Goal: Task Accomplishment & Management: Complete application form

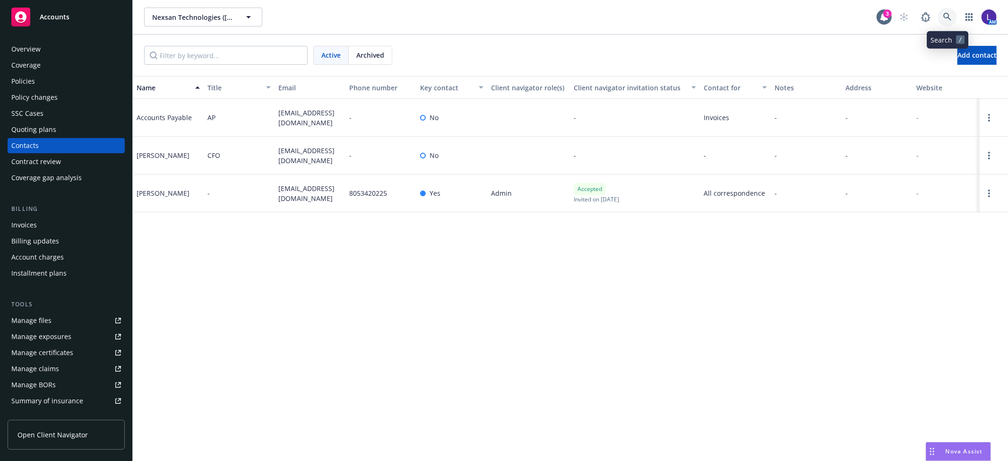
click at [943, 15] on link at bounding box center [947, 17] width 19 height 19
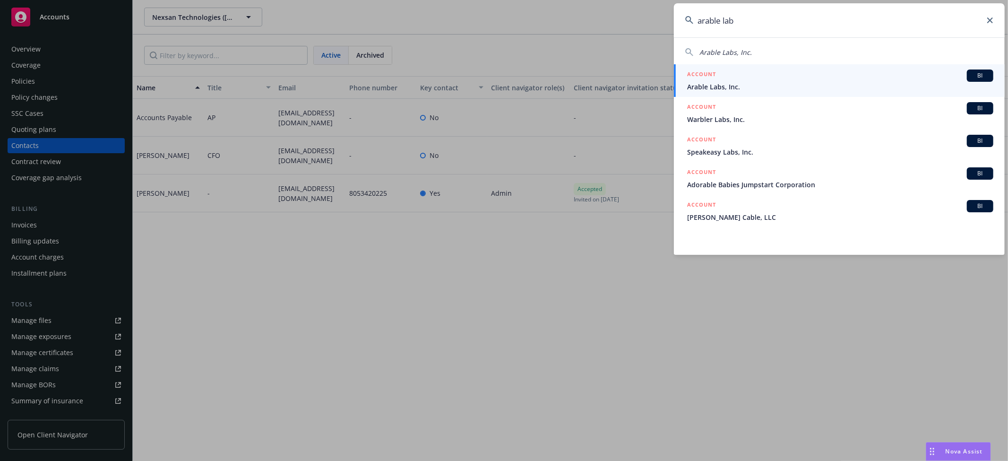
type input "arable lab"
click at [717, 78] on div "ACCOUNT BI" at bounding box center [840, 75] width 306 height 12
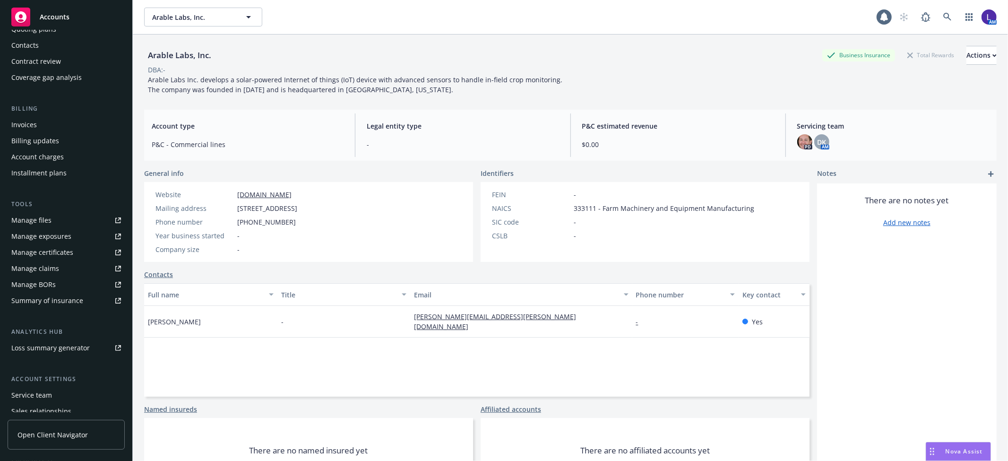
scroll to position [155, 0]
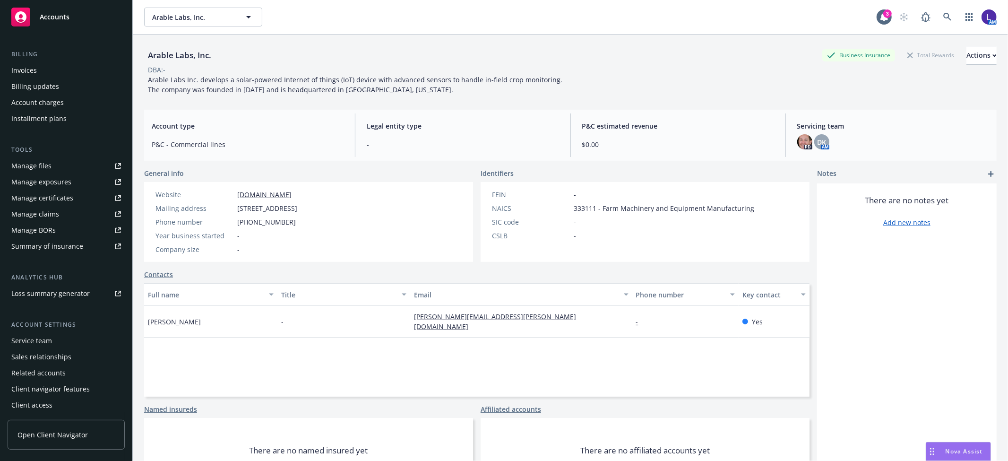
click at [27, 339] on div "Service team" at bounding box center [31, 340] width 41 height 15
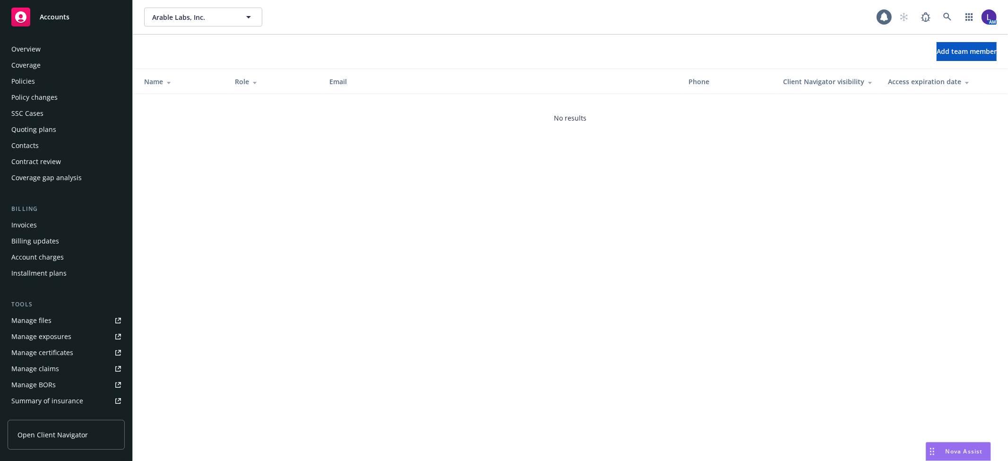
scroll to position [155, 0]
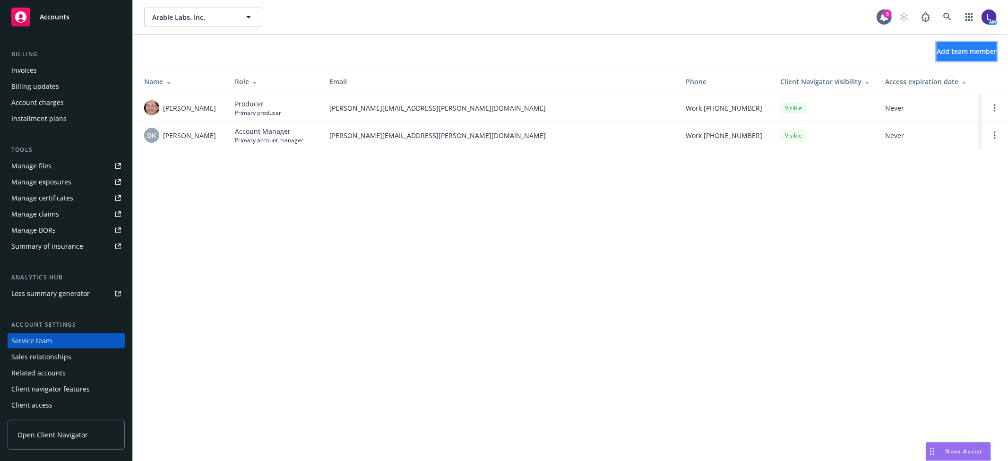
click at [937, 48] on button "Add team member" at bounding box center [967, 51] width 60 height 19
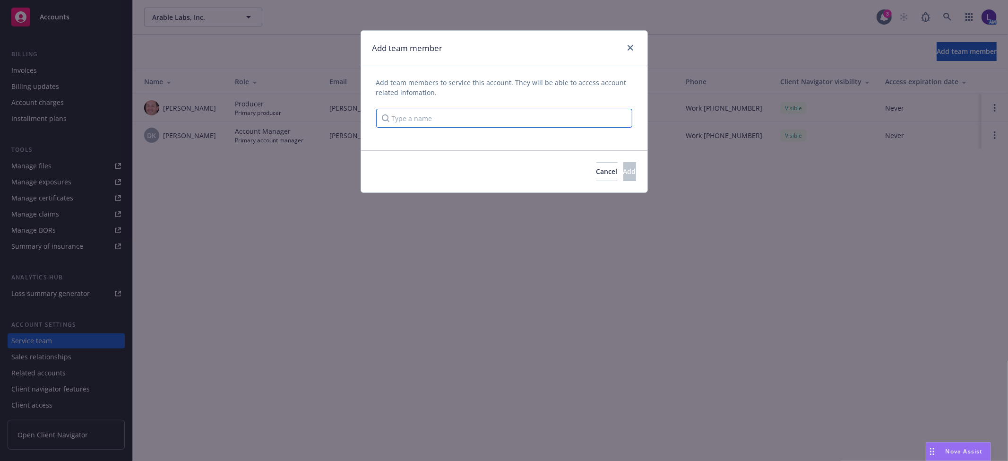
click at [469, 119] on input "Type a name" at bounding box center [504, 118] width 256 height 19
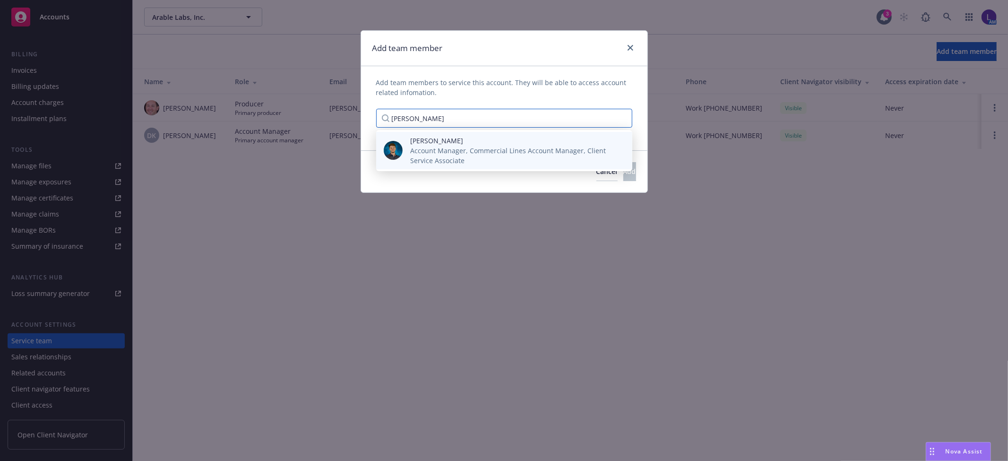
type input "[PERSON_NAME]"
click at [453, 159] on span "Account Manager, Commercial Lines Account Manager, Client Service Associate" at bounding box center [513, 156] width 207 height 20
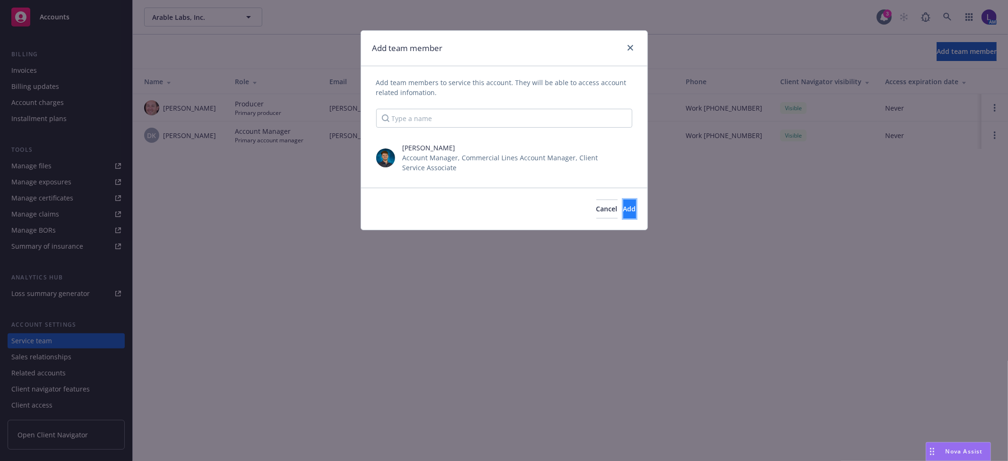
click at [624, 206] on span "Add" at bounding box center [630, 208] width 13 height 9
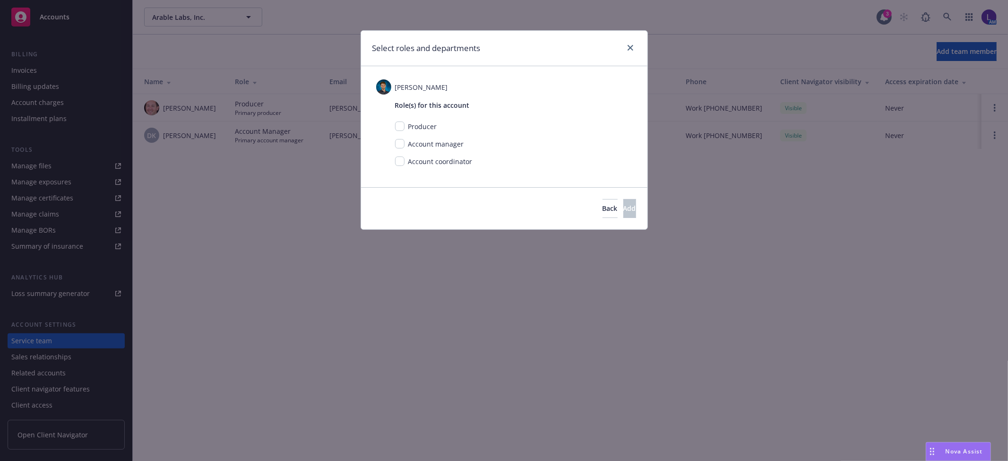
drag, startPoint x: 394, startPoint y: 143, endPoint x: 420, endPoint y: 159, distance: 30.2
click at [394, 144] on div "Role(s) for this account Producer Account manager Account coordinator" at bounding box center [504, 134] width 256 height 79
click at [398, 144] on input "checkbox" at bounding box center [399, 143] width 9 height 9
checkbox input "true"
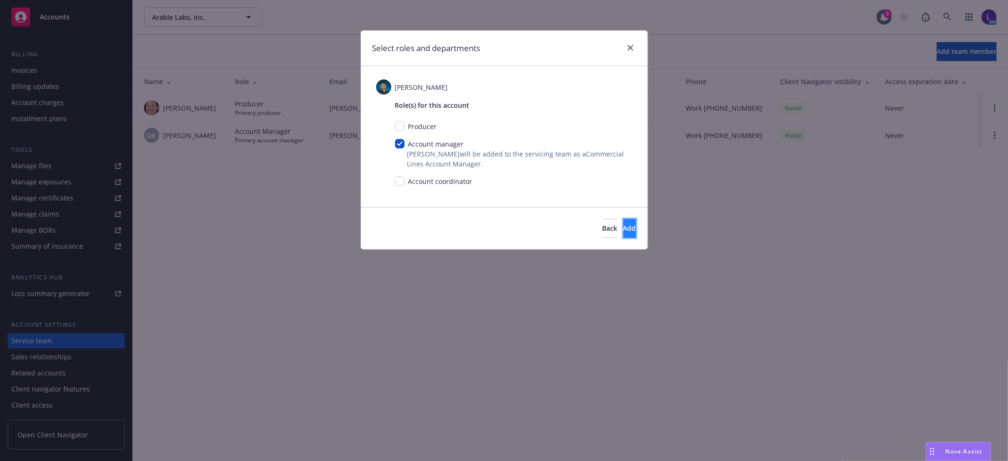
click at [626, 228] on button "Add" at bounding box center [630, 228] width 13 height 19
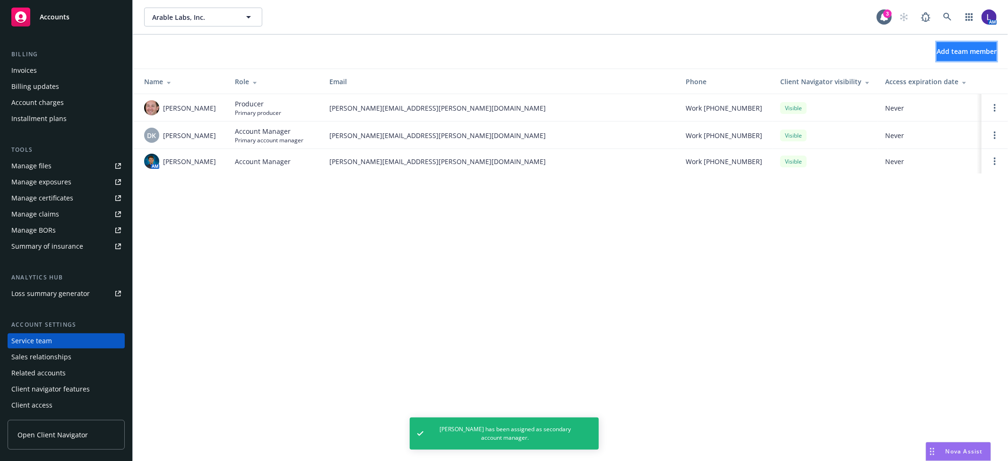
click at [958, 45] on button "Add team member" at bounding box center [967, 51] width 60 height 19
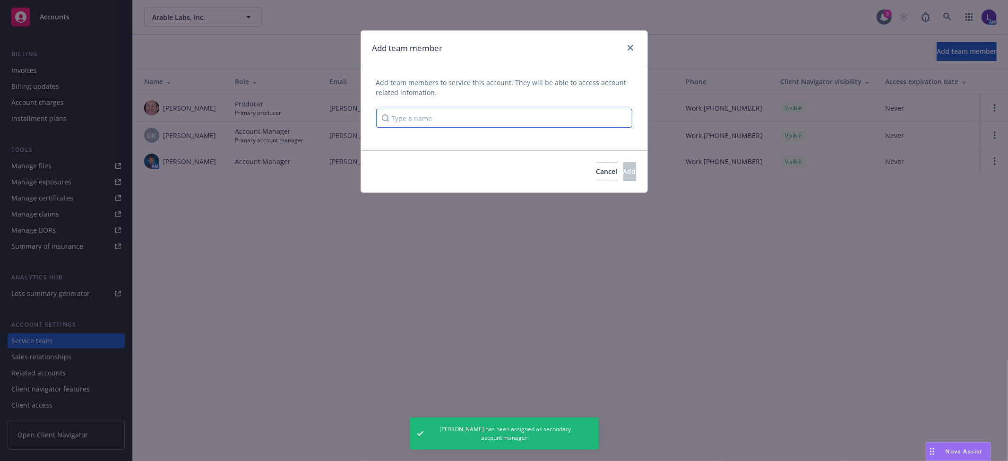
click at [463, 121] on input "Type a name" at bounding box center [504, 118] width 256 height 19
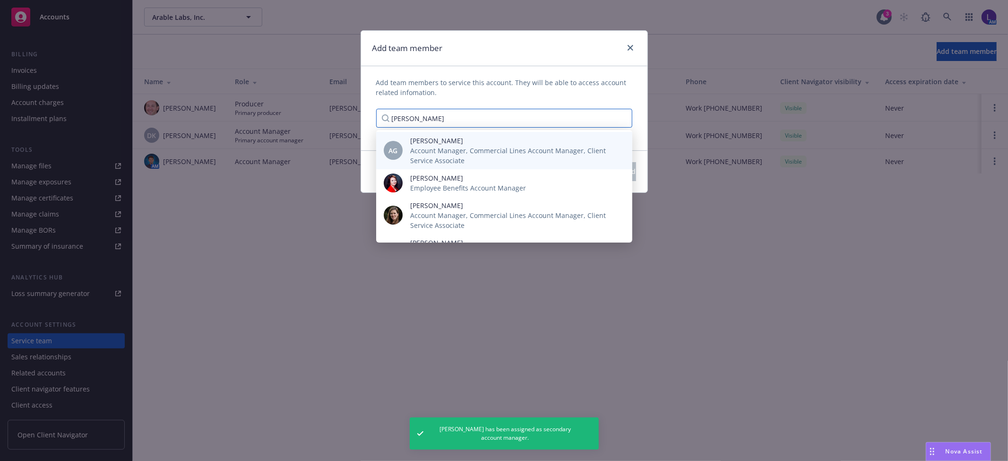
type input "[PERSON_NAME]"
click at [460, 142] on span "[PERSON_NAME]" at bounding box center [513, 141] width 207 height 10
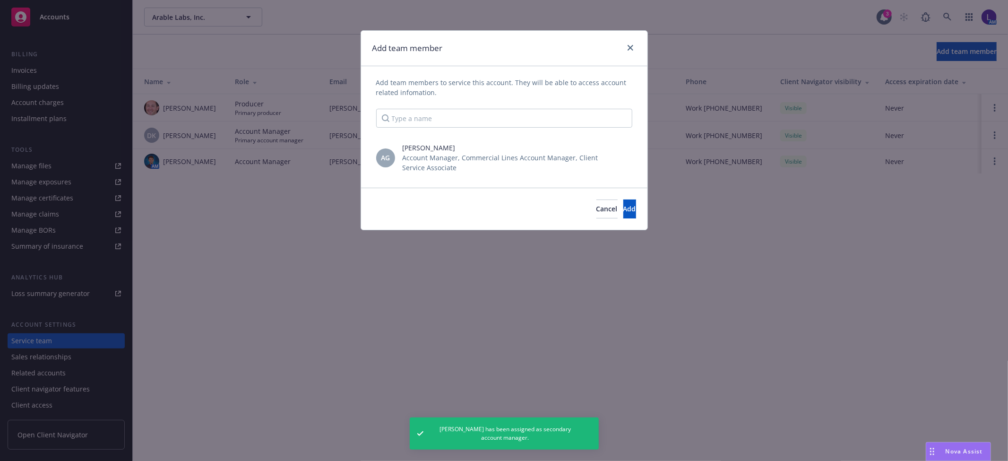
scroll to position [0, 0]
click at [624, 203] on button "Add" at bounding box center [630, 209] width 13 height 19
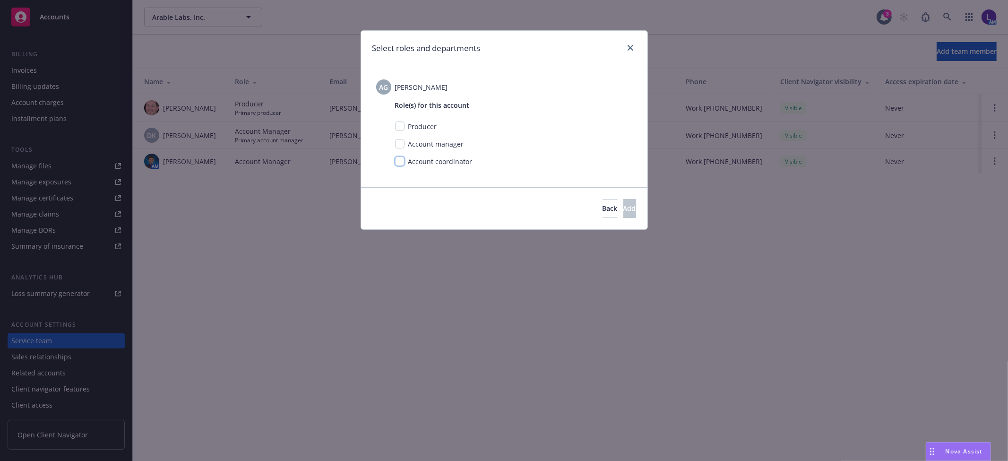
click at [401, 161] on input "checkbox" at bounding box center [399, 160] width 9 height 9
checkbox input "true"
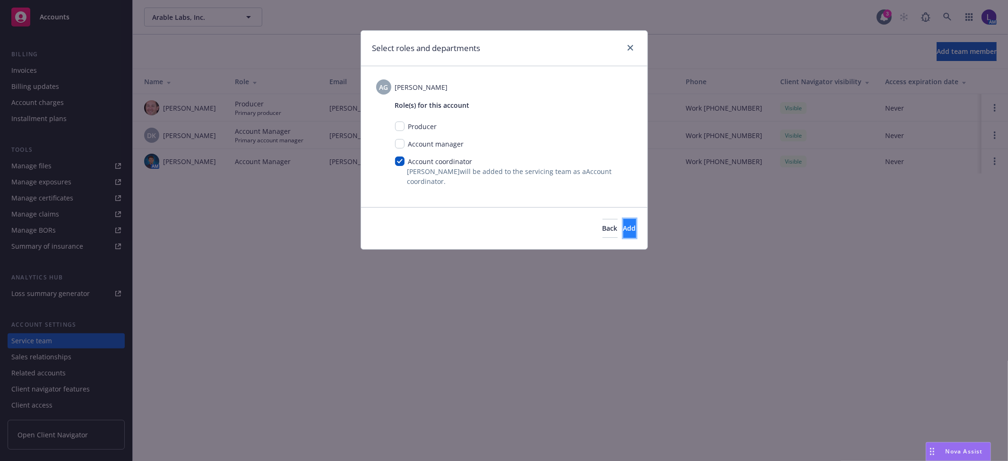
click at [633, 230] on button "Add" at bounding box center [630, 228] width 13 height 19
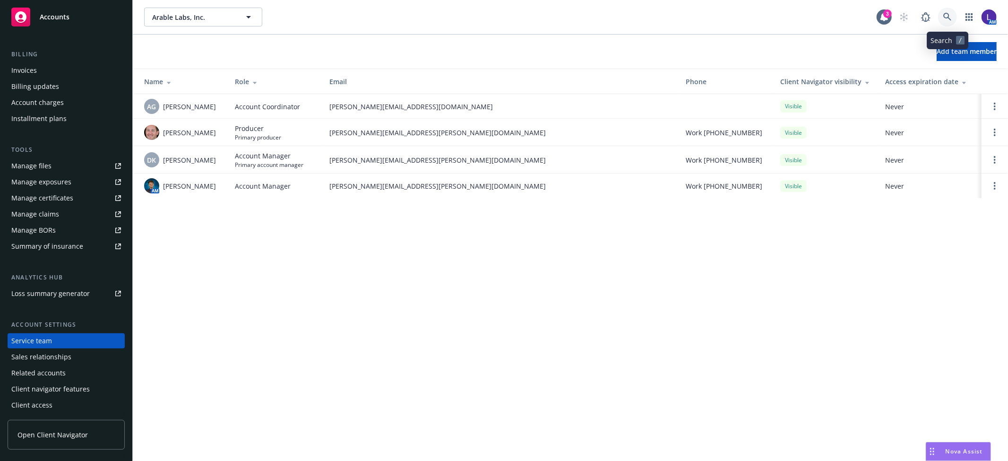
click at [944, 16] on icon at bounding box center [948, 17] width 9 height 9
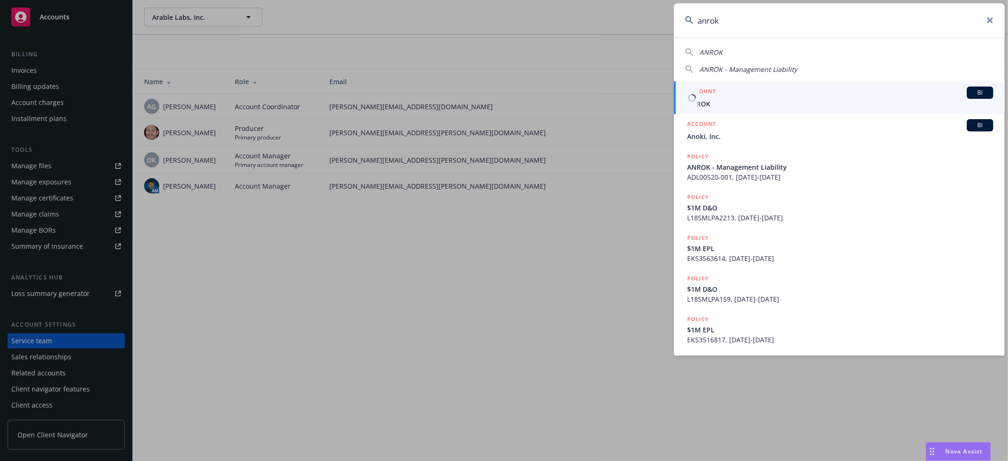
type input "anrok"
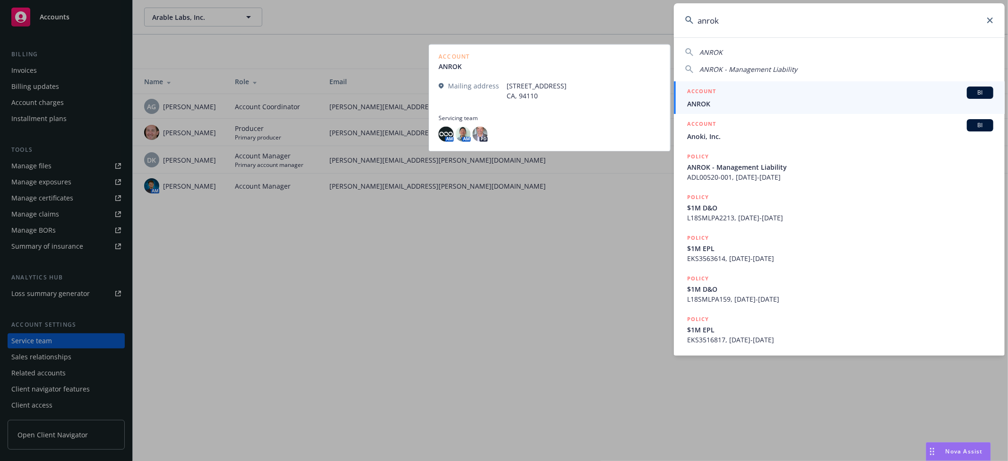
click at [719, 106] on span "ANROK" at bounding box center [840, 104] width 306 height 10
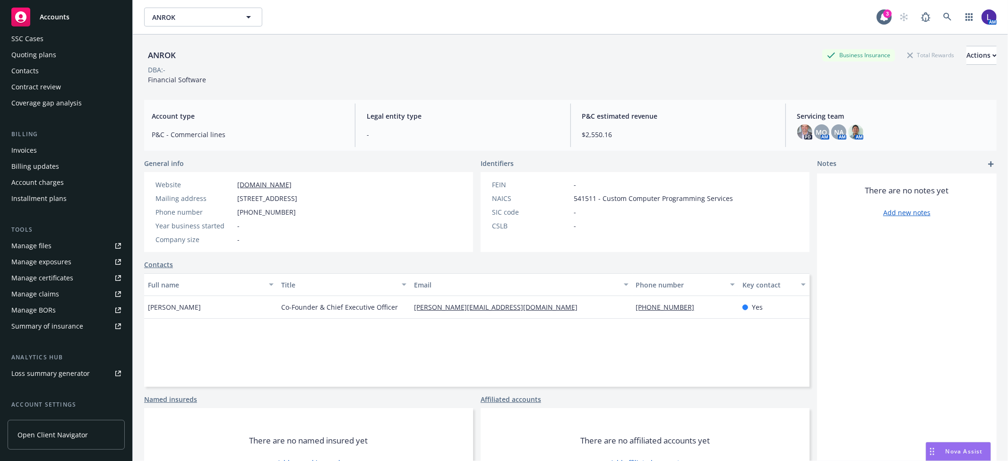
scroll to position [155, 0]
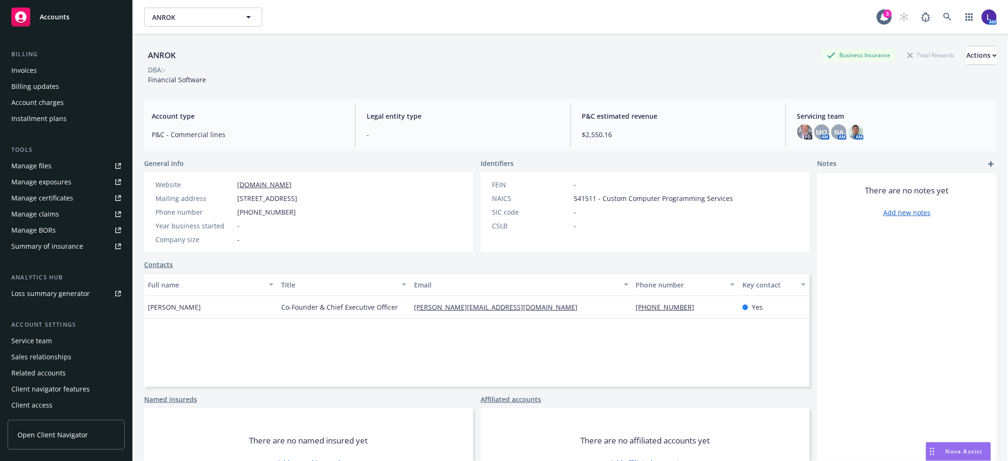
click at [20, 343] on div "Service team" at bounding box center [31, 340] width 41 height 15
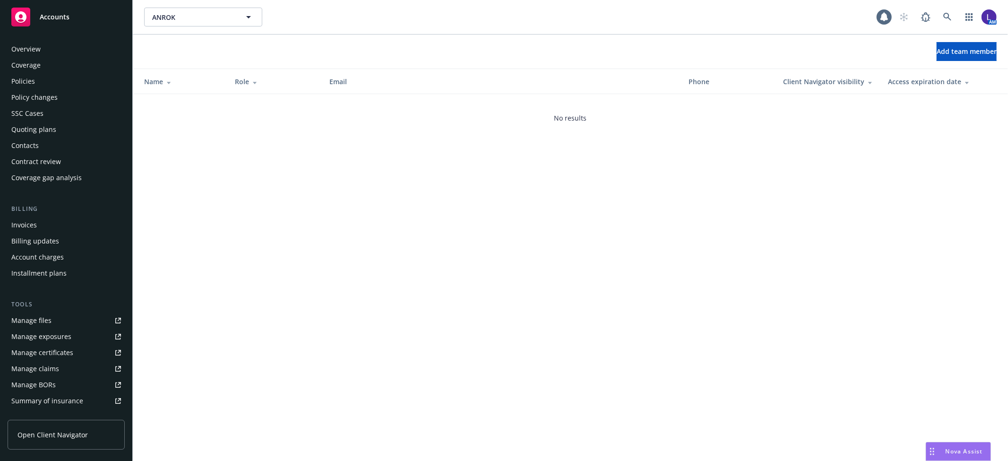
scroll to position [155, 0]
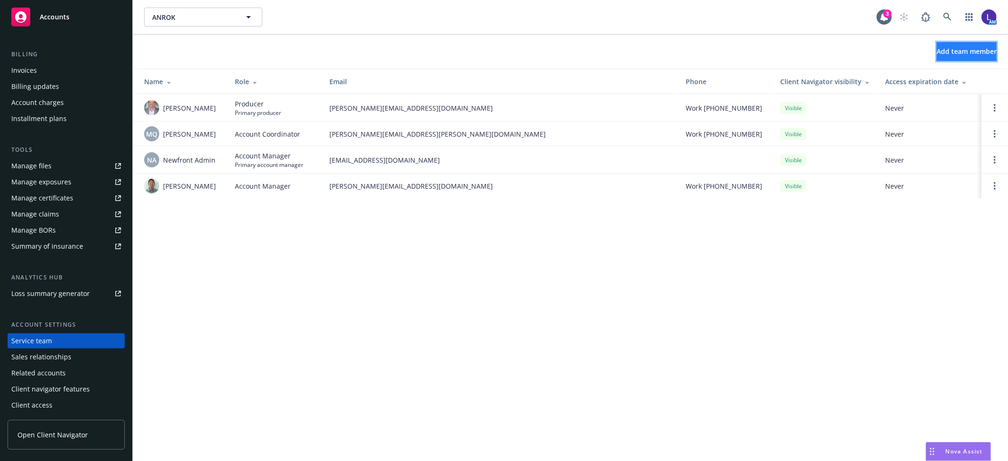
click at [937, 50] on span "Add team member" at bounding box center [967, 51] width 60 height 9
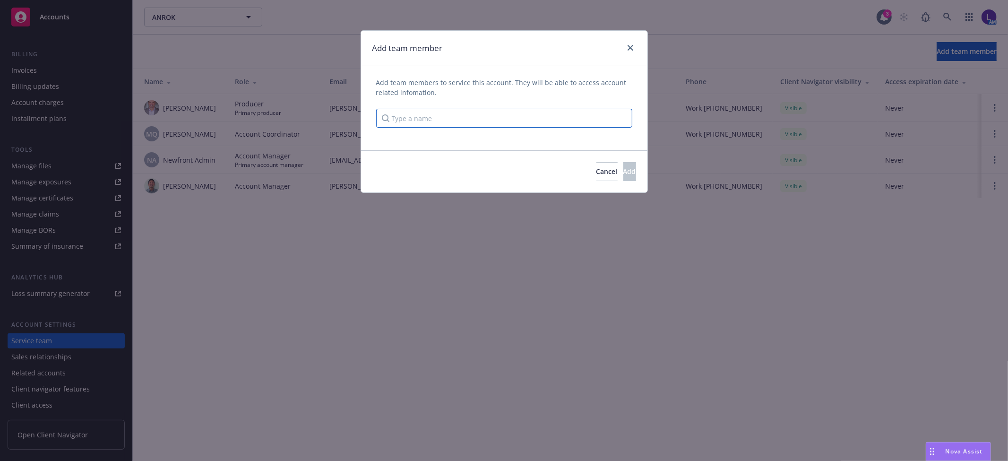
click at [478, 113] on input "Type a name" at bounding box center [504, 118] width 256 height 19
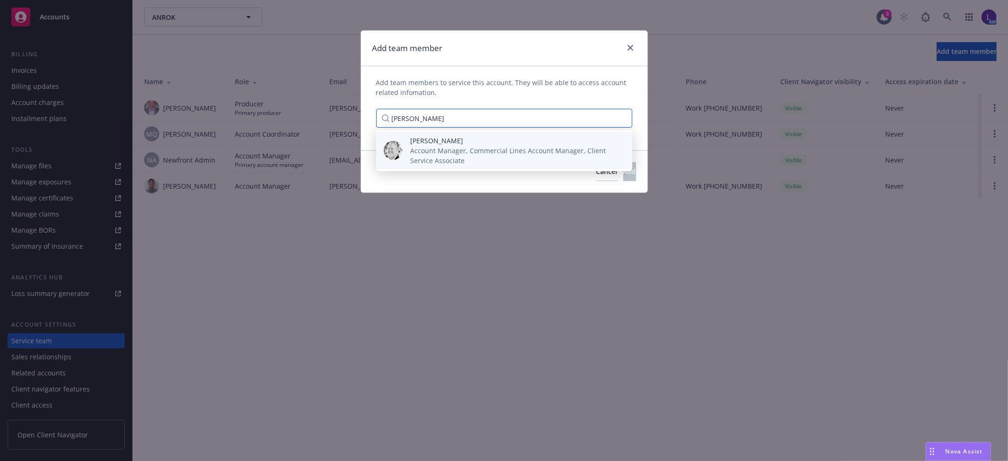
type input "[PERSON_NAME]"
click at [427, 149] on span "Account Manager, Commercial Lines Account Manager, Client Service Associate" at bounding box center [513, 156] width 207 height 20
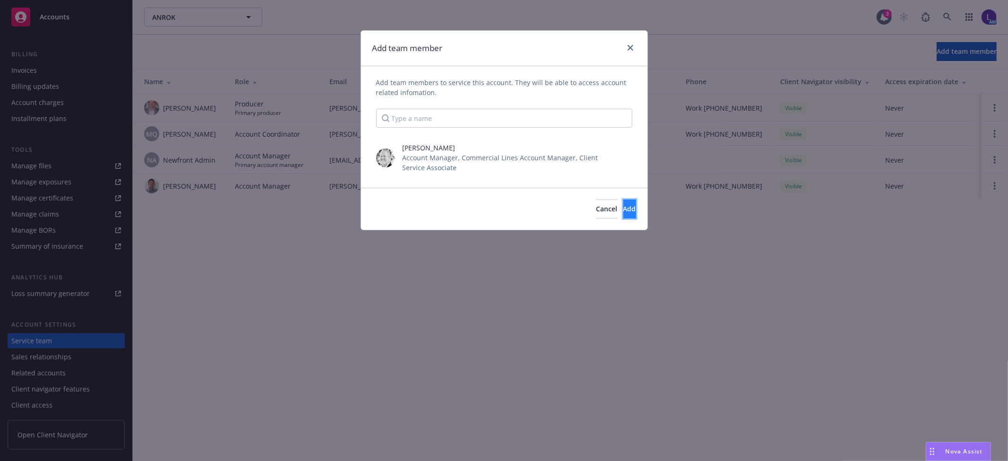
click at [624, 209] on span "Add" at bounding box center [630, 208] width 13 height 9
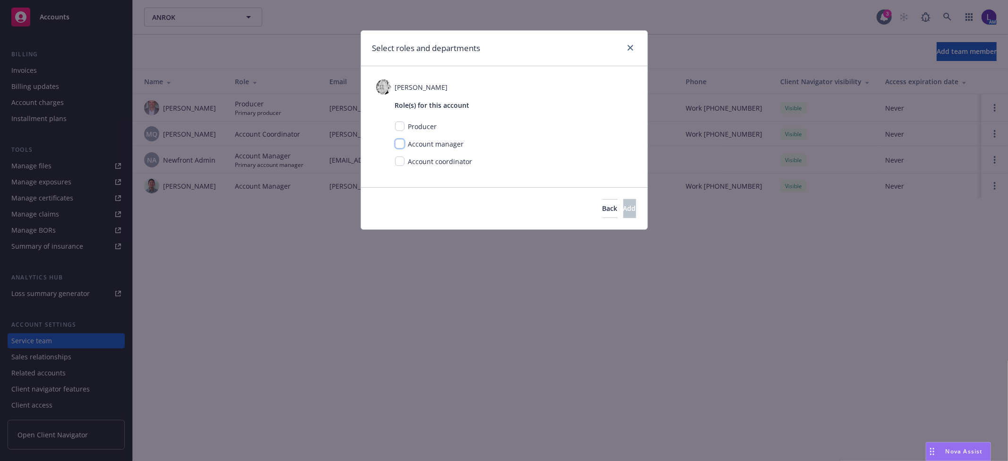
click at [398, 145] on input "checkbox" at bounding box center [399, 143] width 9 height 9
checkbox input "true"
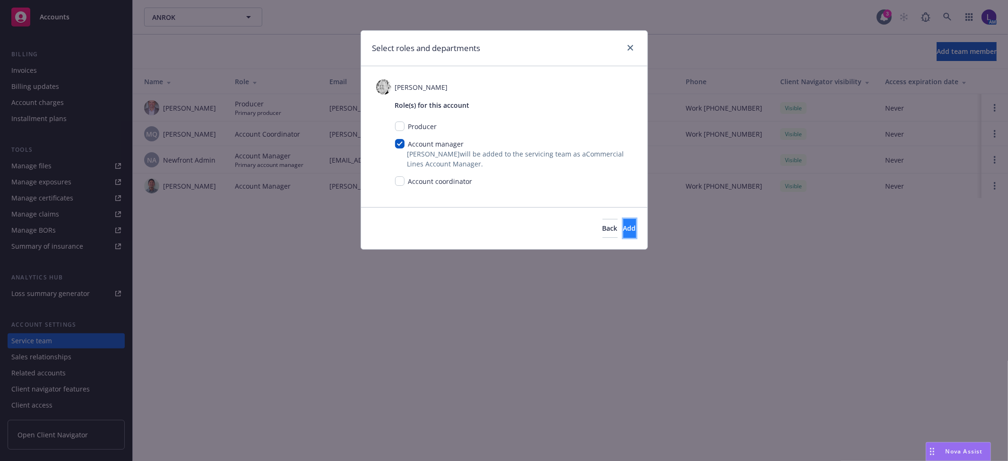
click at [624, 226] on span "Add" at bounding box center [630, 228] width 13 height 9
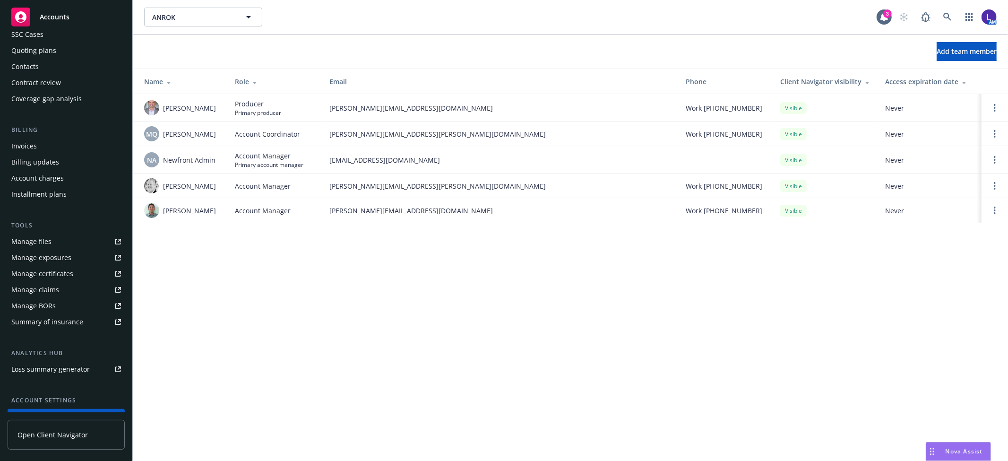
scroll to position [0, 0]
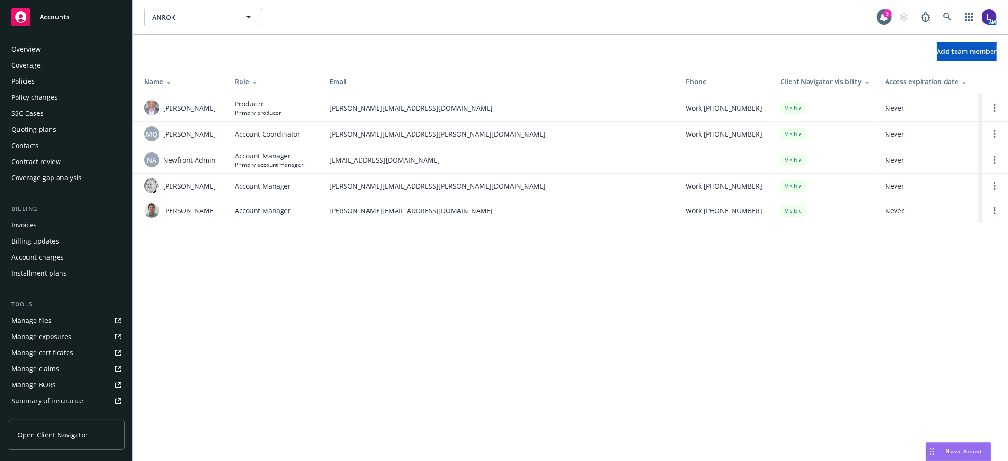
click at [15, 86] on div "Policies" at bounding box center [23, 81] width 24 height 15
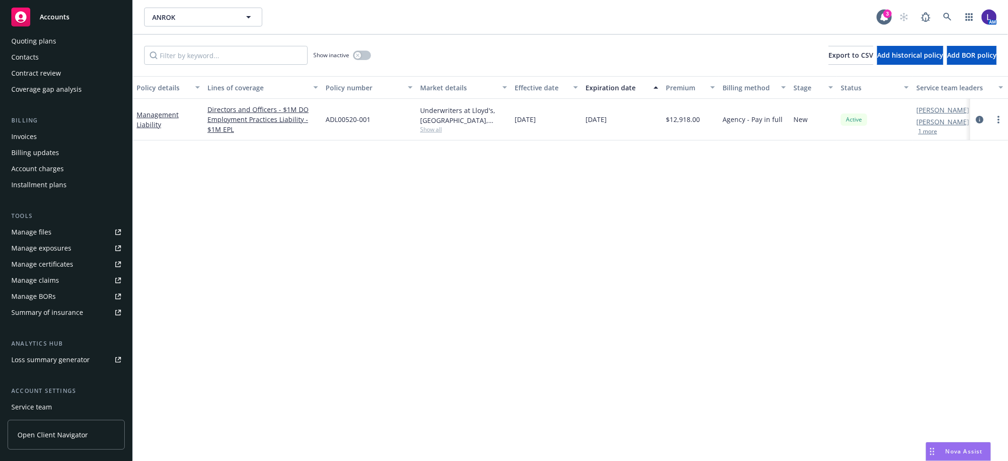
scroll to position [155, 0]
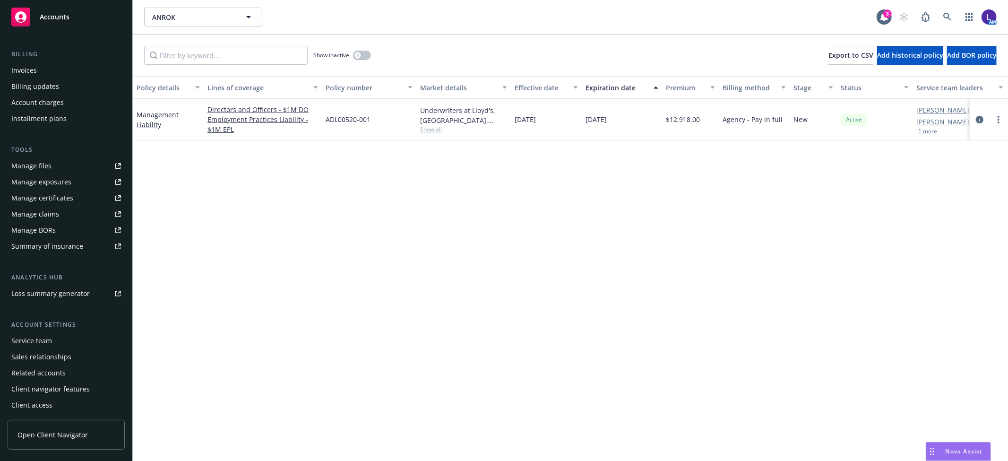
click at [45, 337] on div "Service team" at bounding box center [31, 340] width 41 height 15
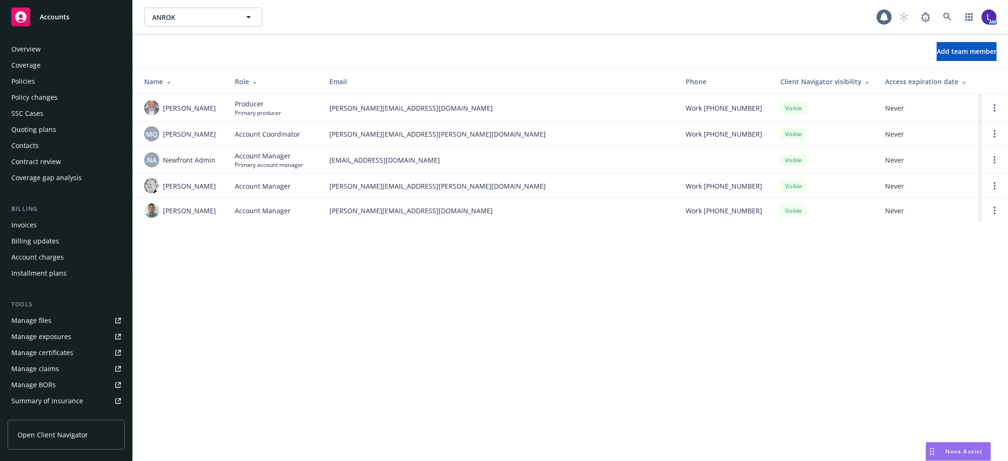
scroll to position [155, 0]
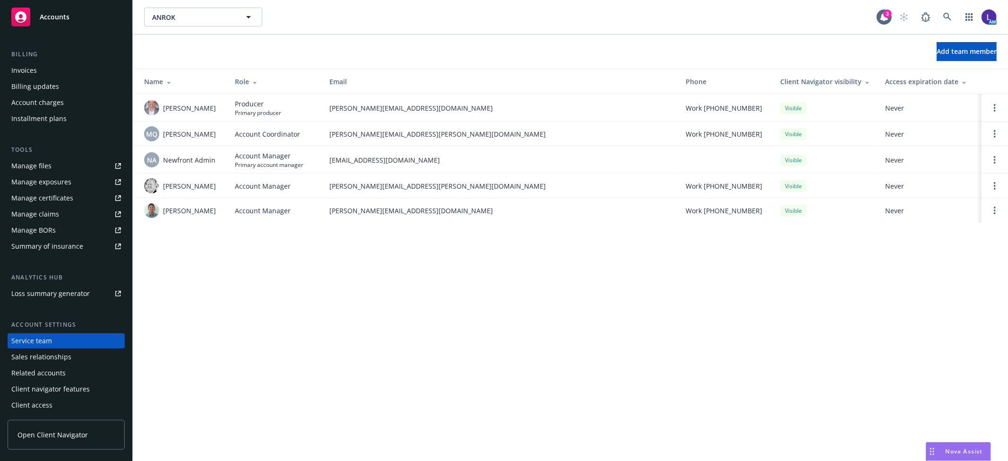
click at [994, 192] on td at bounding box center [995, 186] width 26 height 25
click at [991, 188] on link "Open options" at bounding box center [995, 185] width 11 height 11
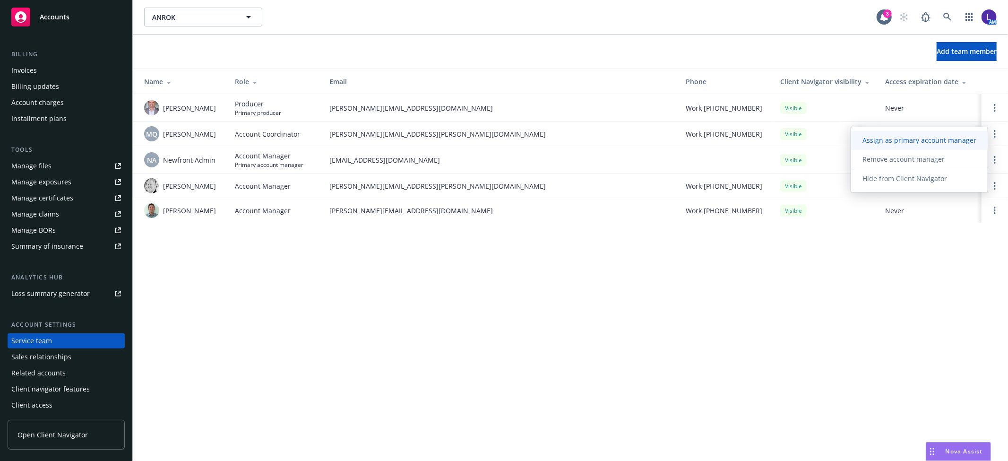
click at [870, 139] on span "Assign as primary account manager" at bounding box center [919, 140] width 137 height 9
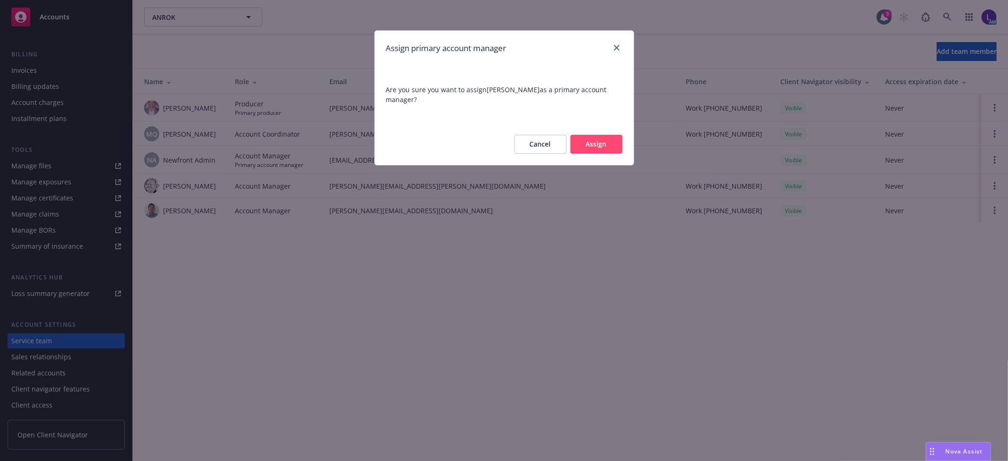
click at [598, 142] on button "Assign" at bounding box center [597, 144] width 52 height 19
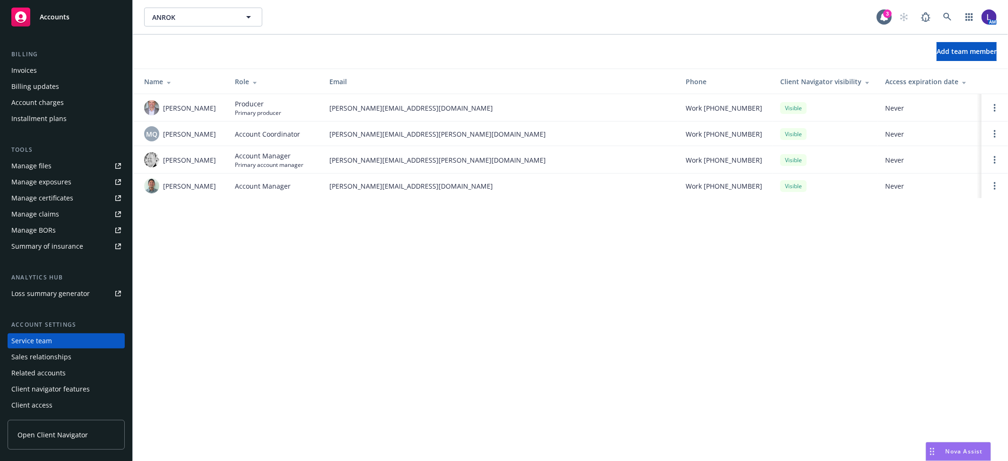
click at [32, 25] on div "Accounts" at bounding box center [66, 17] width 110 height 19
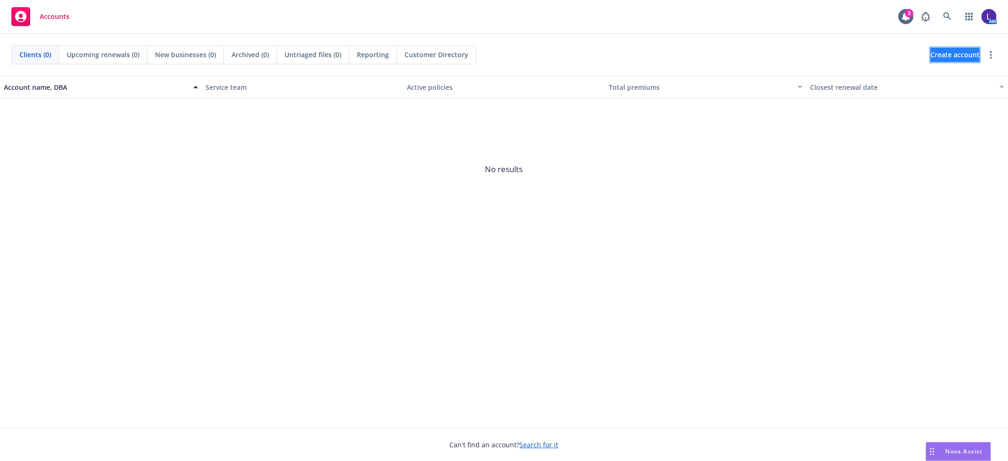
click at [948, 54] on span "Create account" at bounding box center [955, 55] width 49 height 18
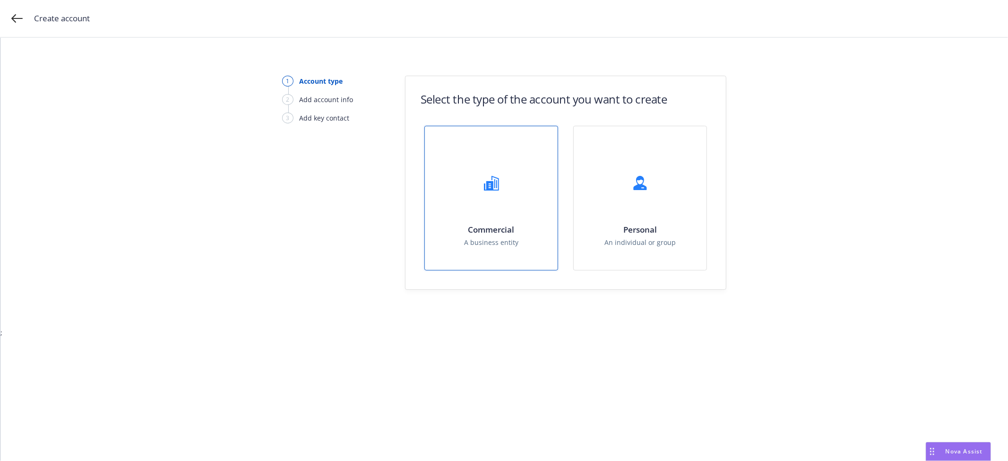
click at [486, 199] on div at bounding box center [492, 183] width 38 height 38
select select "US"
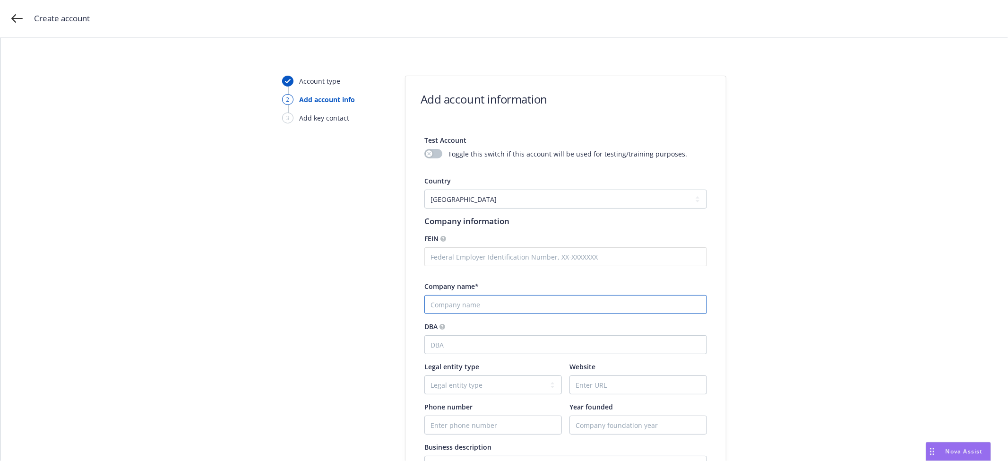
click at [455, 303] on input "Company name*" at bounding box center [566, 304] width 283 height 19
paste input "[PERSON_NAME] [PERSON_NAME], [PERSON_NAME]"
type input "[PERSON_NAME] [PERSON_NAME], [PERSON_NAME]"
click at [336, 299] on div "Account type 2 Add account info 3 Add key contact" at bounding box center [334, 449] width 104 height 747
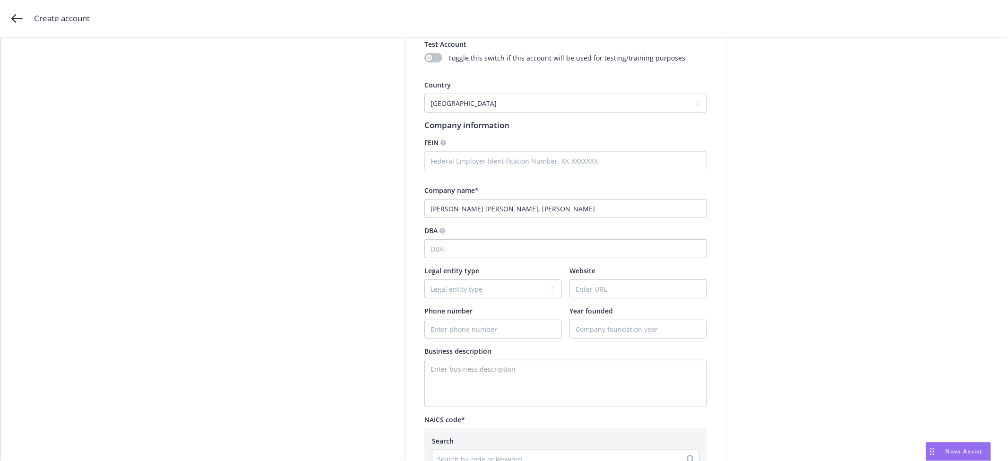
scroll to position [157, 0]
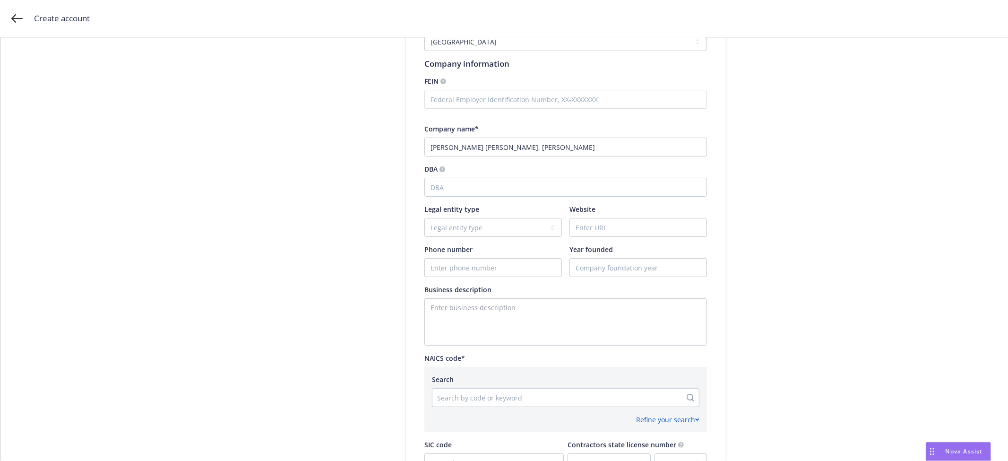
click at [461, 398] on div at bounding box center [557, 397] width 240 height 11
paste input "531110"
type input "531110"
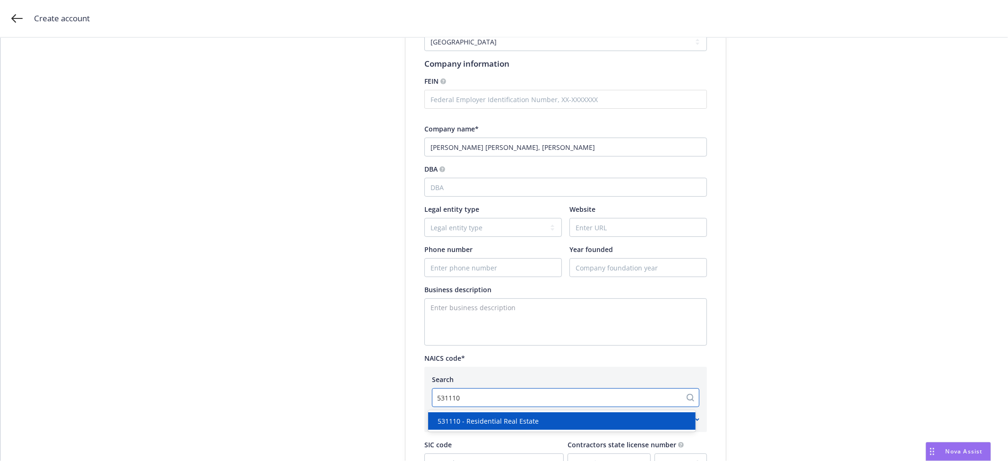
click at [454, 424] on span "531110 - Residential Real Estate" at bounding box center [488, 421] width 101 height 10
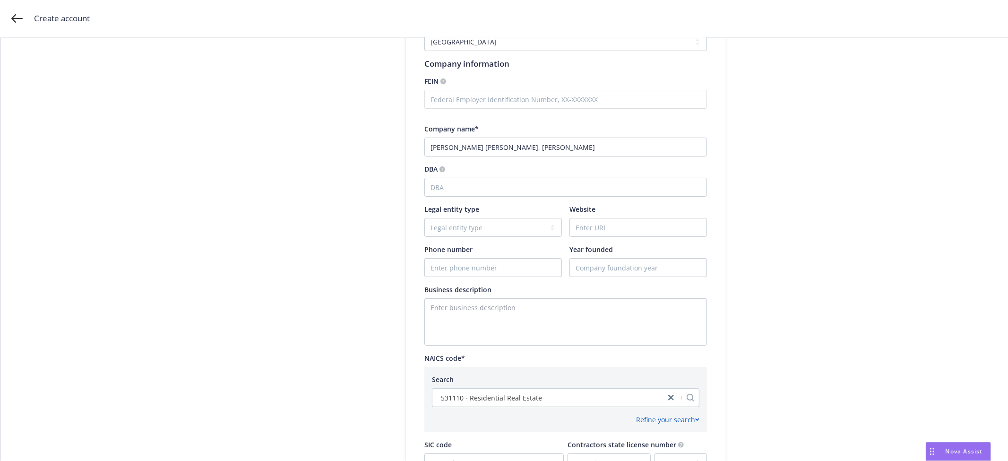
click at [282, 329] on div "Account type 2 Add account info 3 Add key contact" at bounding box center [334, 291] width 104 height 747
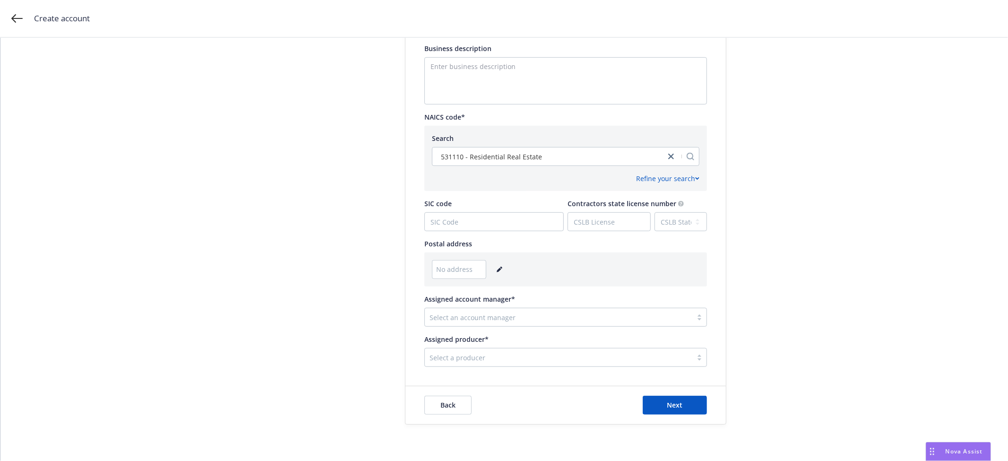
scroll to position [409, 0]
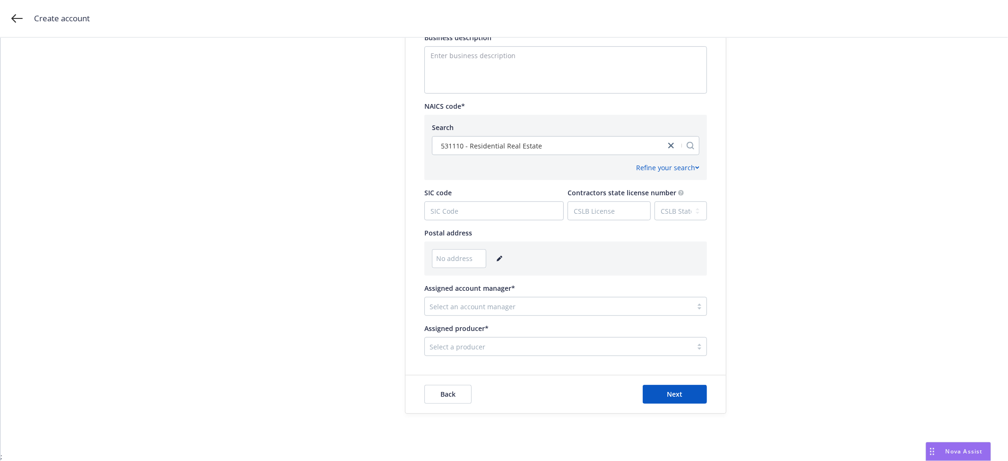
click at [460, 304] on div at bounding box center [559, 306] width 258 height 11
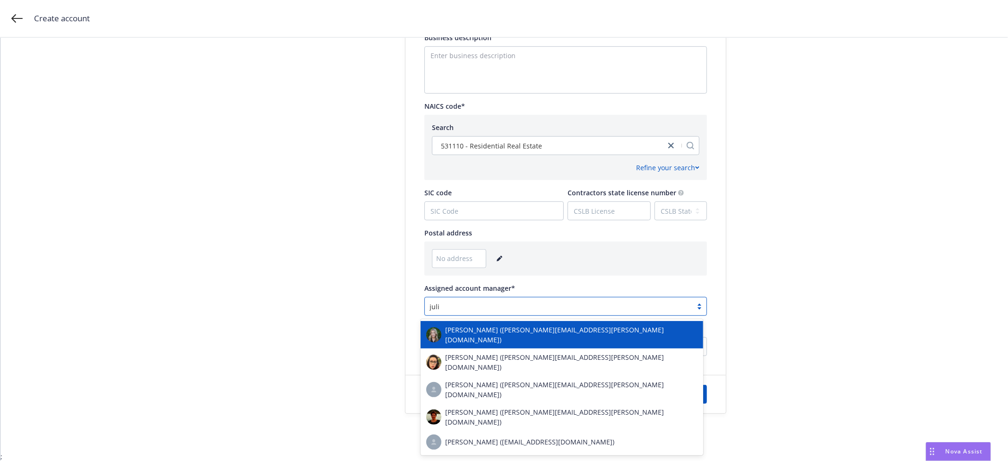
type input "[PERSON_NAME]"
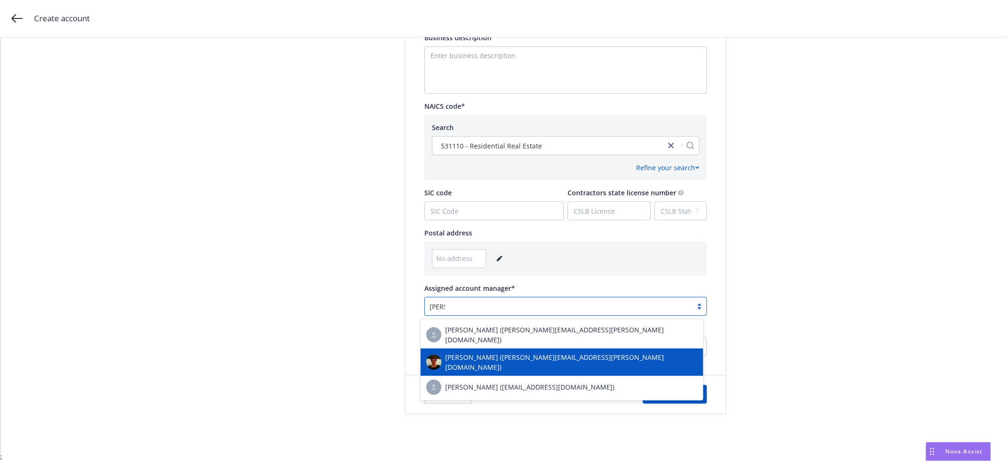
click at [459, 356] on span "[PERSON_NAME] ([PERSON_NAME][EMAIL_ADDRESS][PERSON_NAME][DOMAIN_NAME])" at bounding box center [571, 362] width 252 height 20
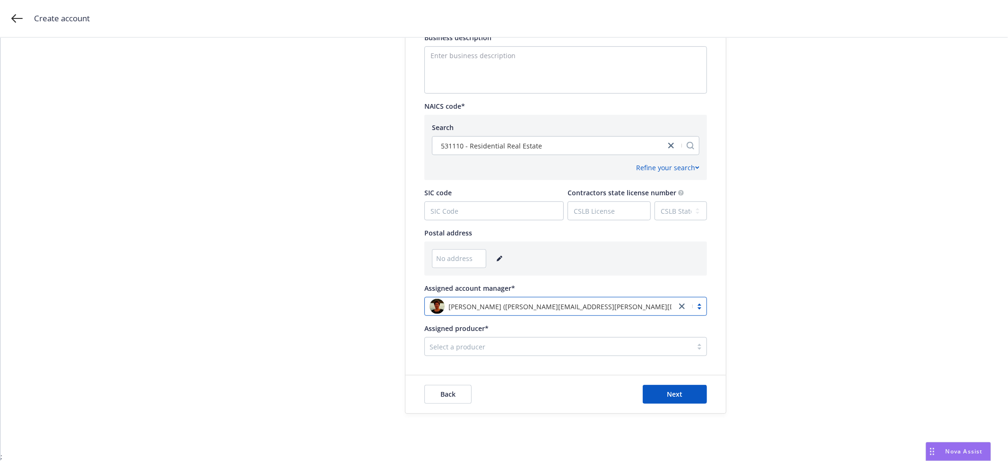
click at [480, 347] on div at bounding box center [559, 346] width 258 height 11
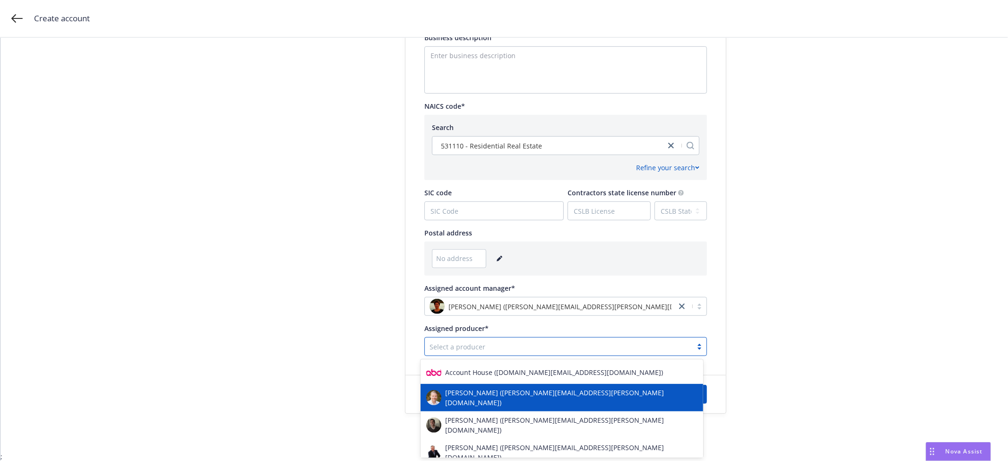
click at [467, 395] on span "[PERSON_NAME] ([PERSON_NAME][EMAIL_ADDRESS][PERSON_NAME][DOMAIN_NAME])" at bounding box center [571, 398] width 252 height 20
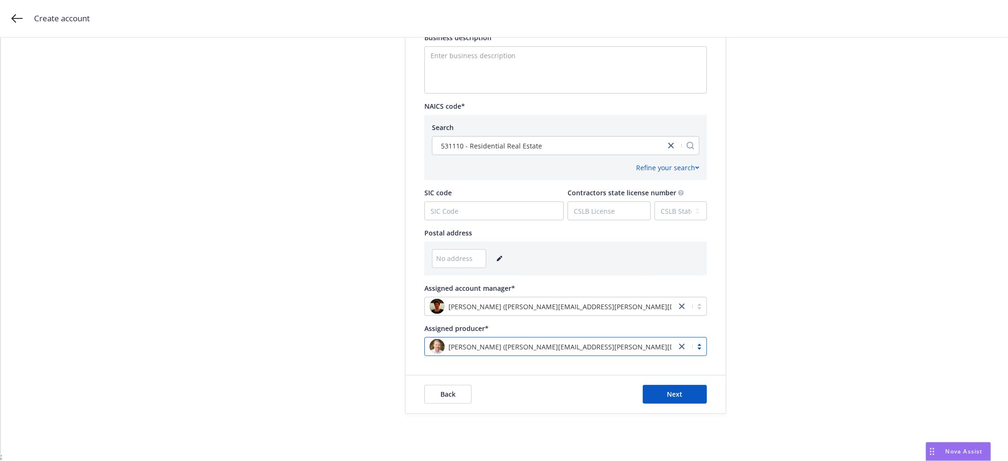
click at [268, 298] on div "Account type 2 Add account info 3 Add key contact Add account information Test …" at bounding box center [504, 39] width 985 height 747
click at [669, 398] on span "Next" at bounding box center [676, 394] width 16 height 9
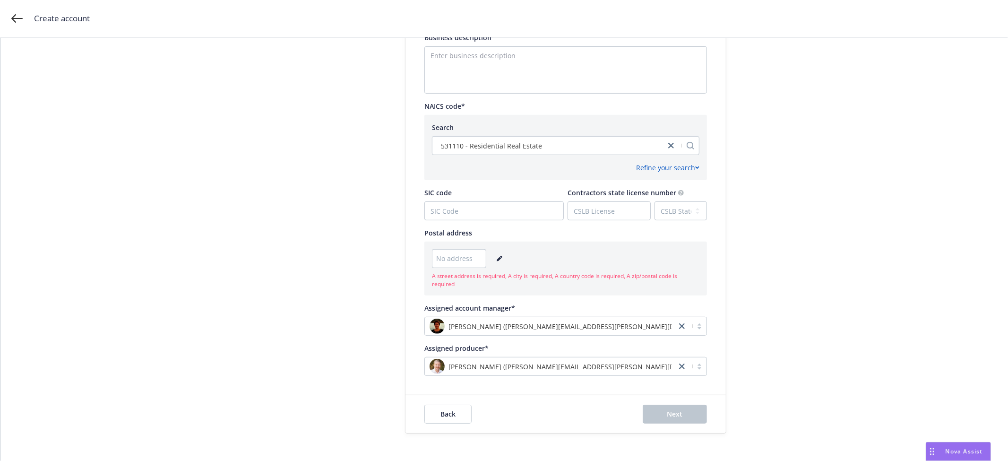
click at [470, 261] on div "No address" at bounding box center [459, 258] width 54 height 19
click at [436, 256] on span "No address" at bounding box center [454, 258] width 36 height 10
click at [497, 258] on icon "editPencil" at bounding box center [499, 259] width 5 height 5
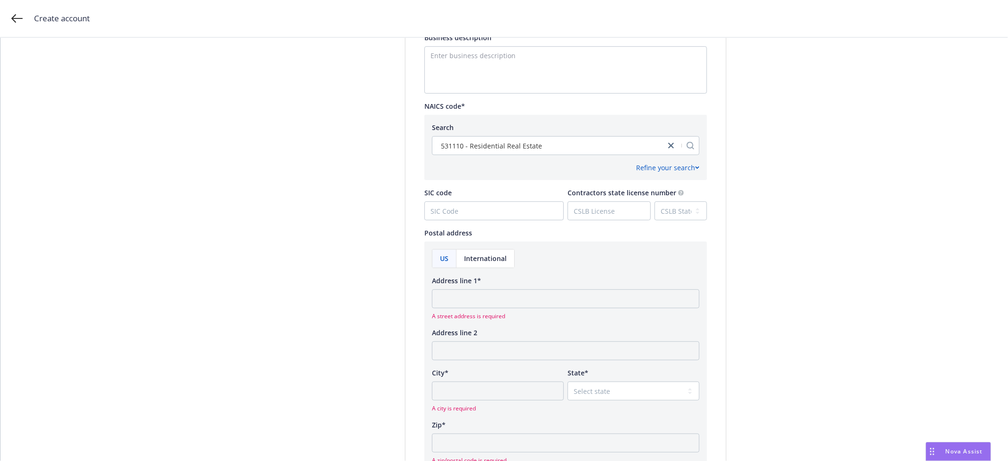
click at [777, 239] on div "Account type 2 Add account info 3 Add key contact Add account information Test …" at bounding box center [504, 151] width 985 height 970
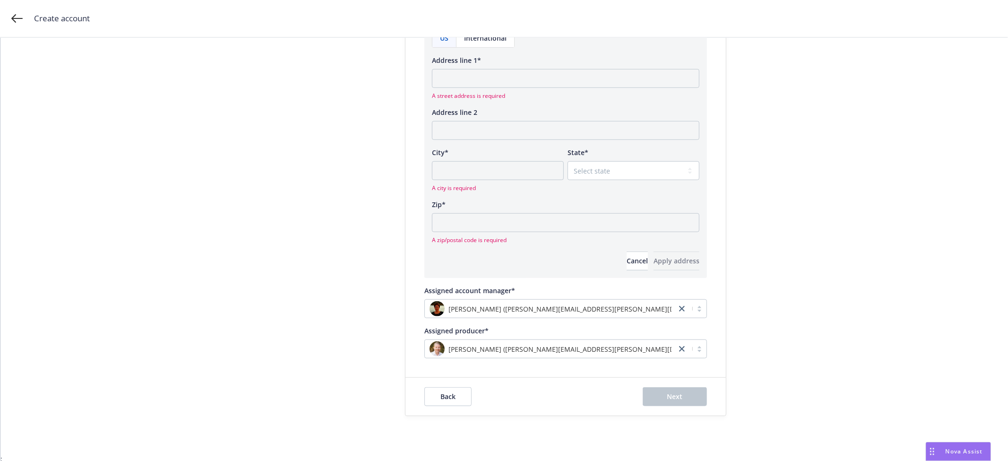
scroll to position [632, 0]
click at [627, 261] on span "Cancel" at bounding box center [637, 258] width 21 height 9
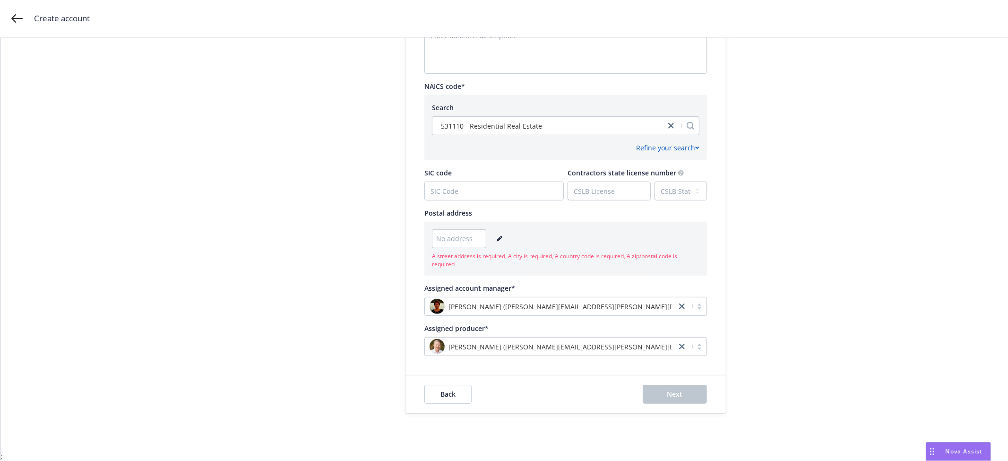
click at [783, 289] on div "Account type 2 Add account info 3 Add key contact Add account information Test …" at bounding box center [504, 29] width 985 height 767
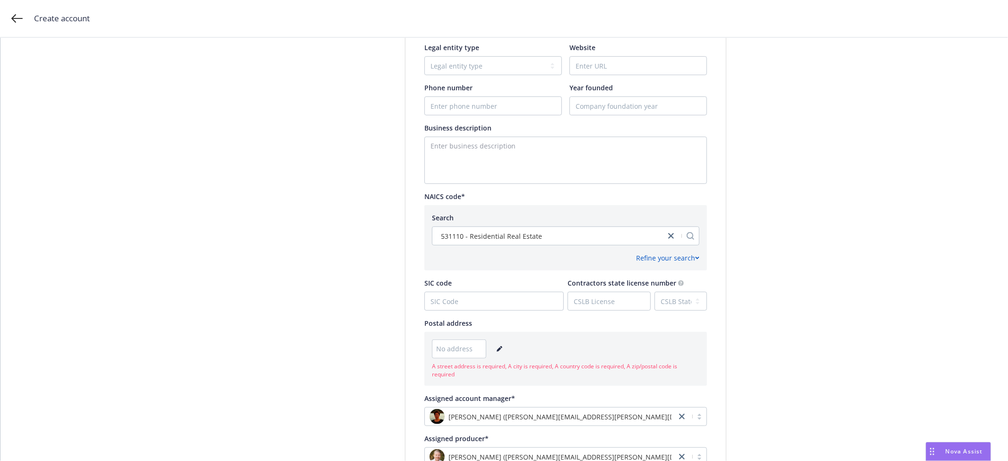
scroll to position [324, 0]
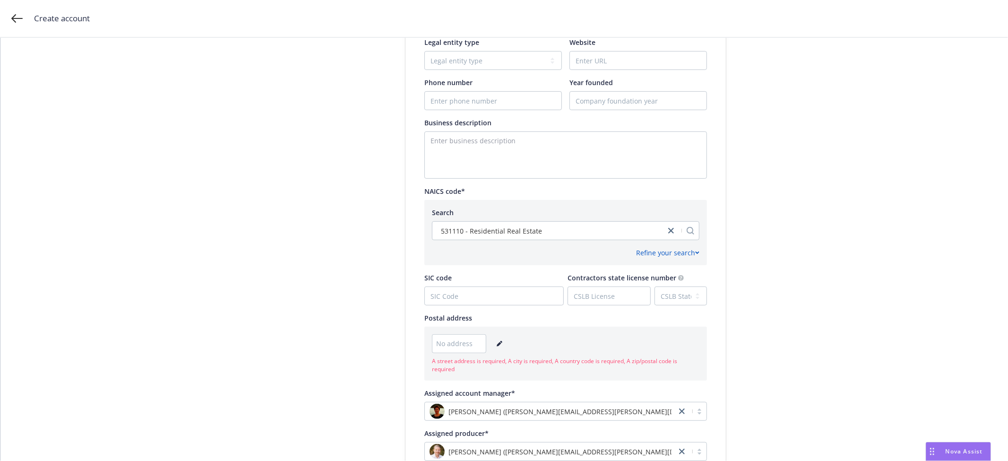
click at [498, 340] on link "editPencil" at bounding box center [499, 343] width 11 height 11
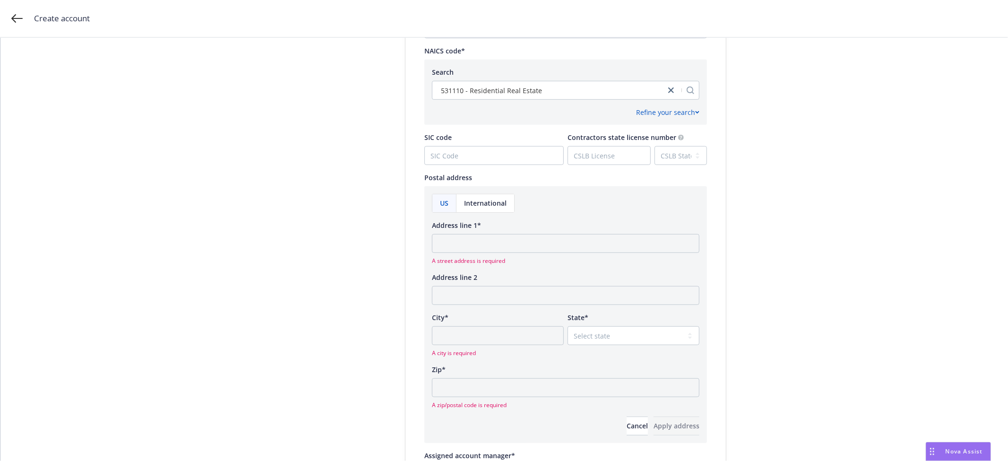
scroll to position [482, 0]
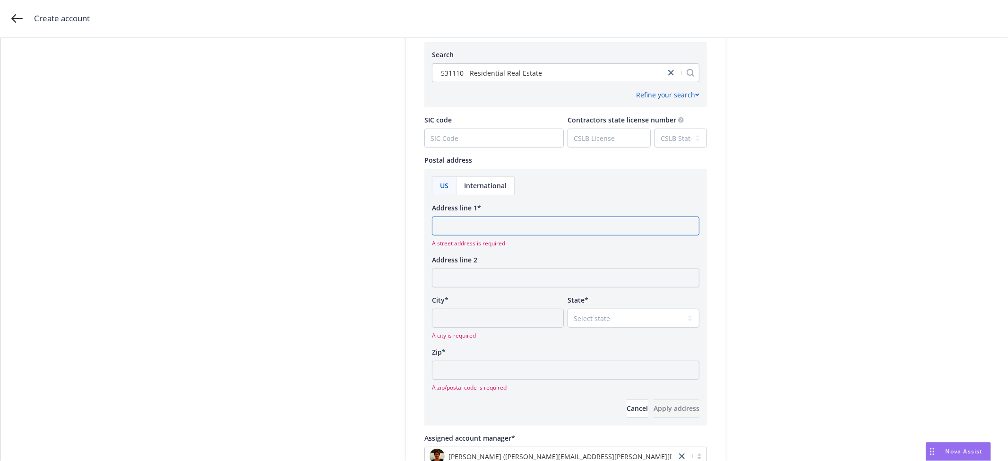
click at [468, 223] on input "Address line 1*" at bounding box center [566, 226] width 268 height 19
paste input "[STREET_ADDRESS][PERSON_NAME]"
type input "[STREET_ADDRESS][PERSON_NAME]"
click at [489, 312] on input "City*" at bounding box center [498, 318] width 132 height 19
click at [642, 315] on select "Select state [US_STATE] [US_STATE] [US_STATE] [US_STATE] [US_STATE] [PERSON_NAM…" at bounding box center [634, 318] width 132 height 19
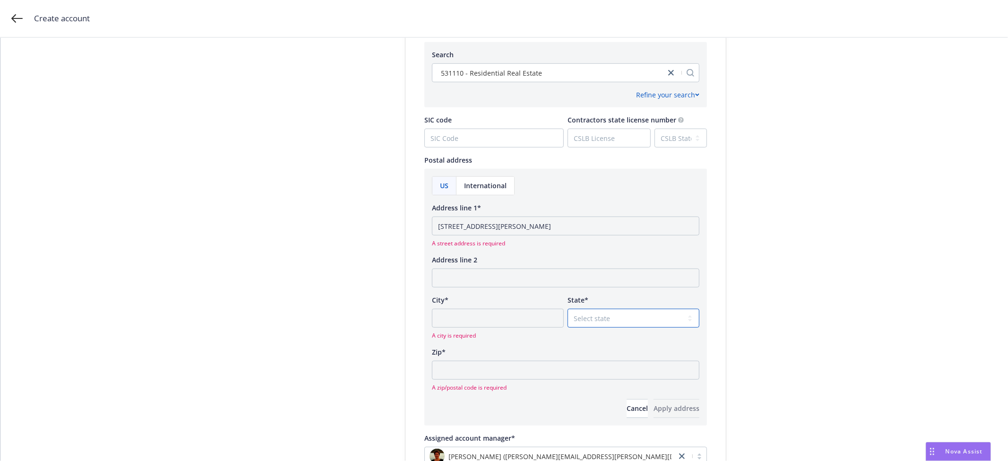
select select "CA"
click at [568, 309] on select "Select state [US_STATE] [US_STATE] [US_STATE] [US_STATE] [US_STATE] [PERSON_NAM…" at bounding box center [634, 318] width 132 height 19
click at [474, 322] on input "City*" at bounding box center [498, 318] width 132 height 19
type input "[GEOGRAPHIC_DATA]"
click at [455, 371] on input "Zip*" at bounding box center [566, 370] width 268 height 19
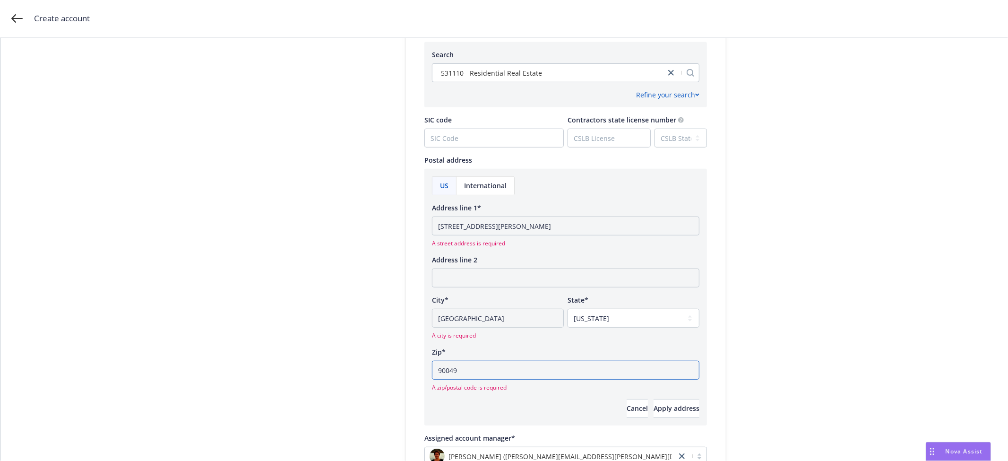
type input "90049"
click at [877, 319] on div "Account type 2 Add account info 3 Add key contact Add account information Test …" at bounding box center [504, 78] width 985 height 970
click at [664, 407] on span "Apply address" at bounding box center [677, 408] width 46 height 9
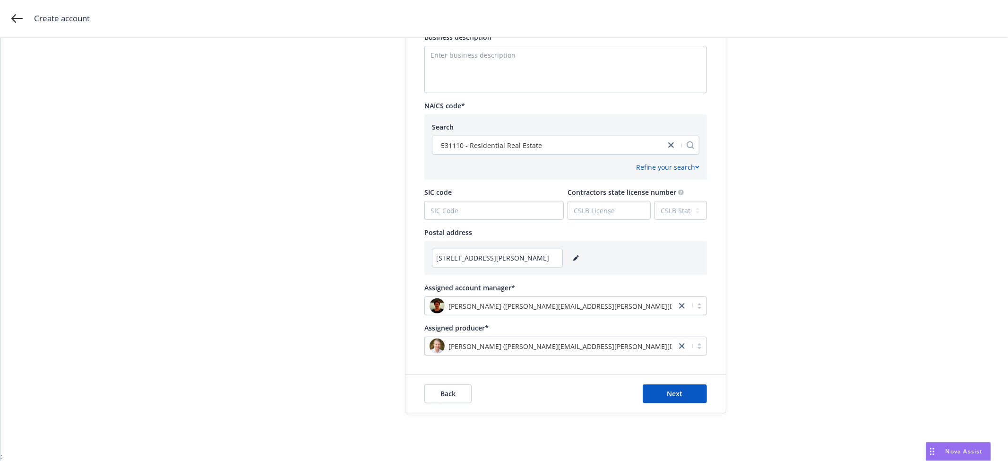
scroll to position [409, 0]
click at [668, 394] on span "Next" at bounding box center [676, 394] width 16 height 9
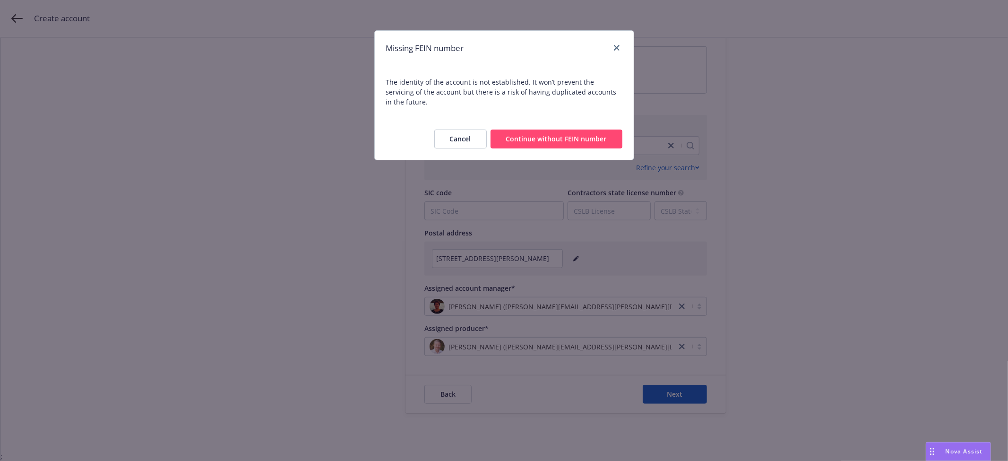
click at [542, 130] on button "Continue without FEIN number" at bounding box center [557, 139] width 132 height 19
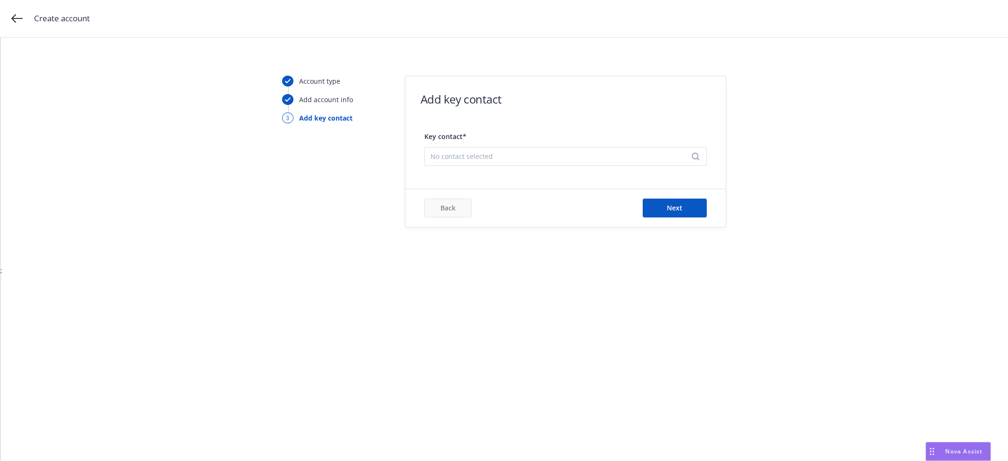
scroll to position [0, 0]
click at [491, 154] on span "No contact selected" at bounding box center [562, 156] width 263 height 10
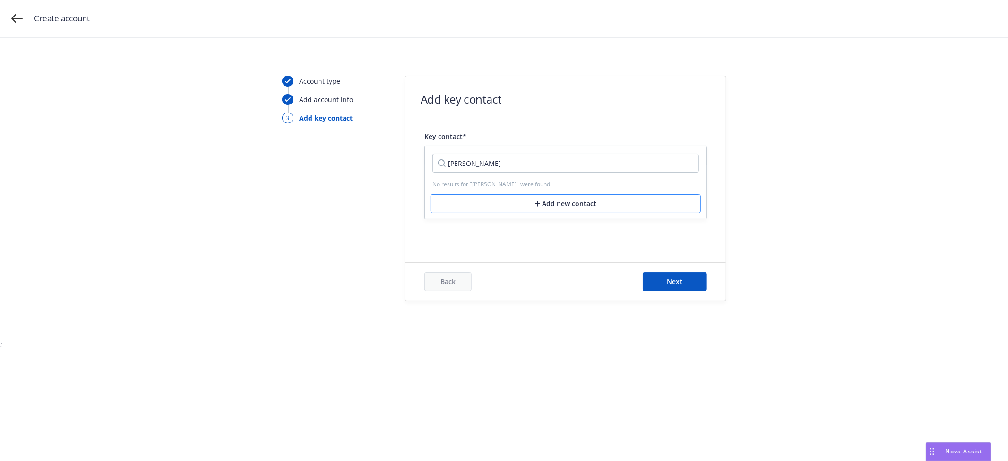
type input "[PERSON_NAME]"
drag, startPoint x: 554, startPoint y: 209, endPoint x: 546, endPoint y: 200, distance: 12.0
click at [554, 208] on button "Add new contact" at bounding box center [566, 202] width 270 height 19
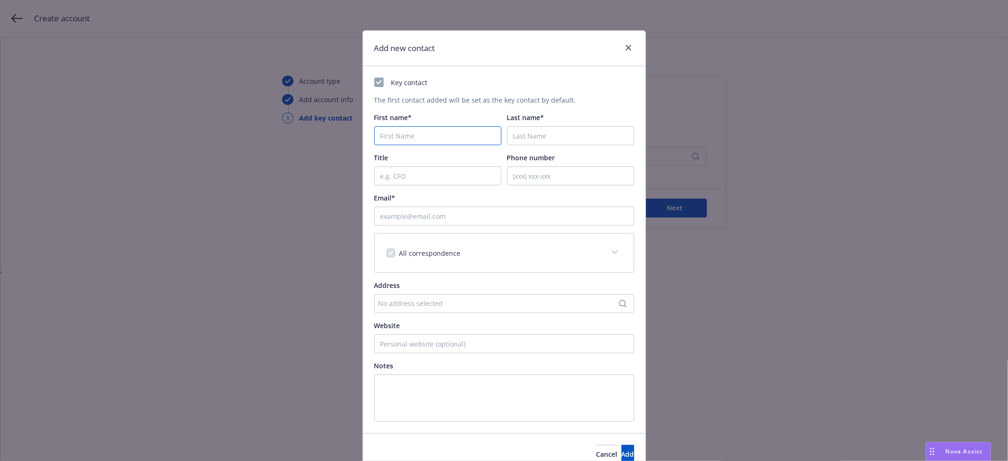
click at [397, 135] on input "First name*" at bounding box center [437, 135] width 127 height 19
type input "[PERSON_NAME]"
click at [419, 220] on input "Email*" at bounding box center [504, 216] width 260 height 19
paste input "[EMAIL_ADDRESS][DOMAIN_NAME]"
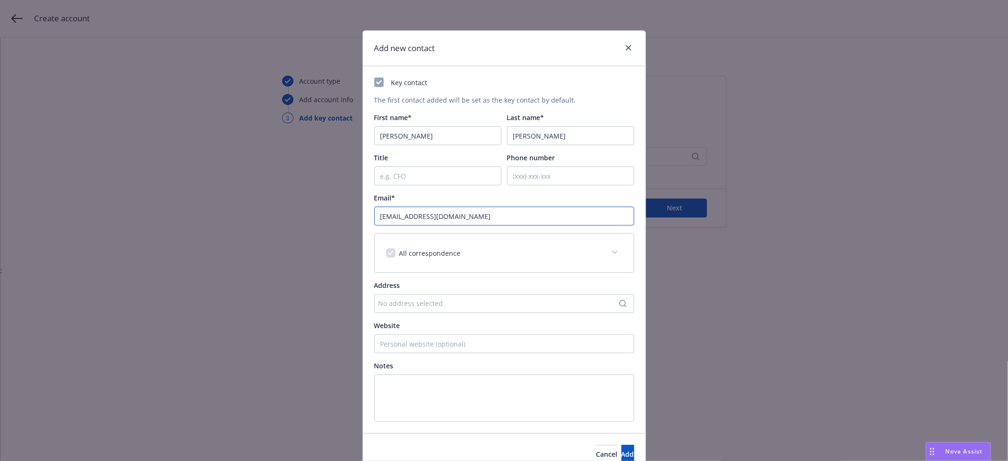
type input "[EMAIL_ADDRESS][DOMAIN_NAME]"
click at [694, 179] on div "Add new contact Key contact The first contact added will be set as the key cont…" at bounding box center [504, 230] width 1008 height 461
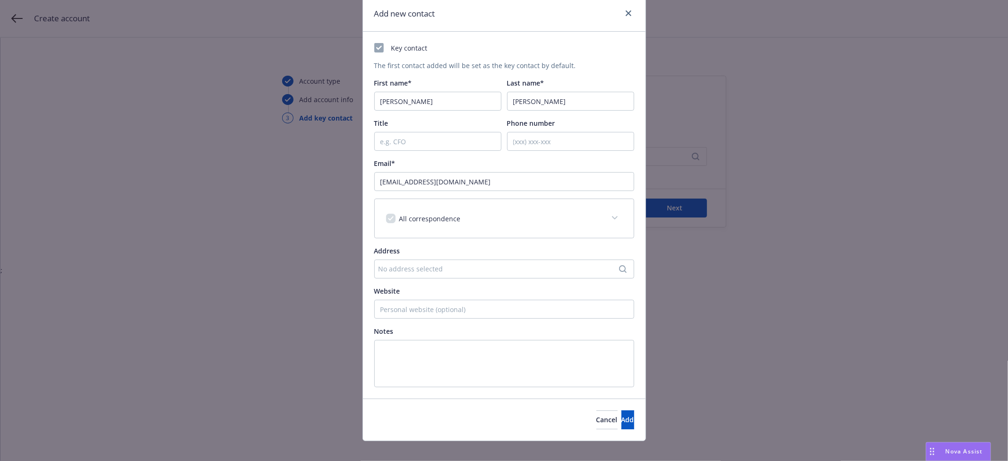
scroll to position [45, 0]
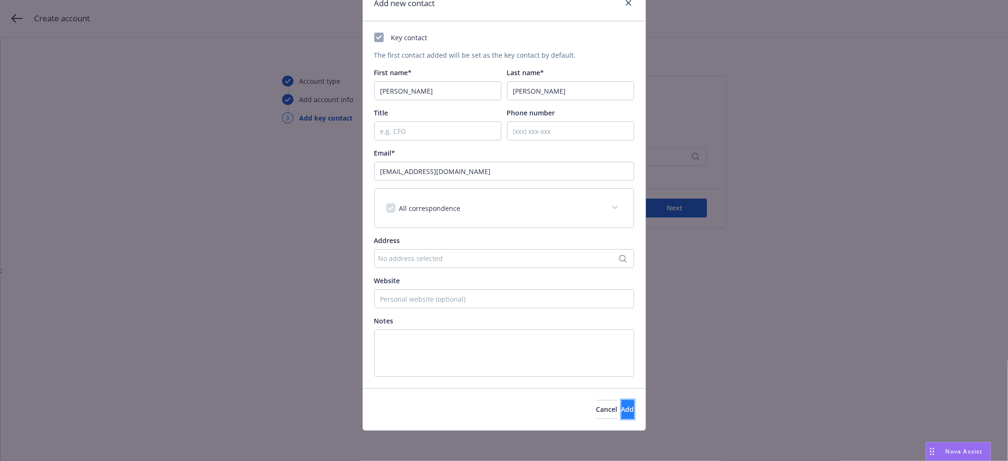
click at [622, 404] on button "Add" at bounding box center [628, 409] width 13 height 19
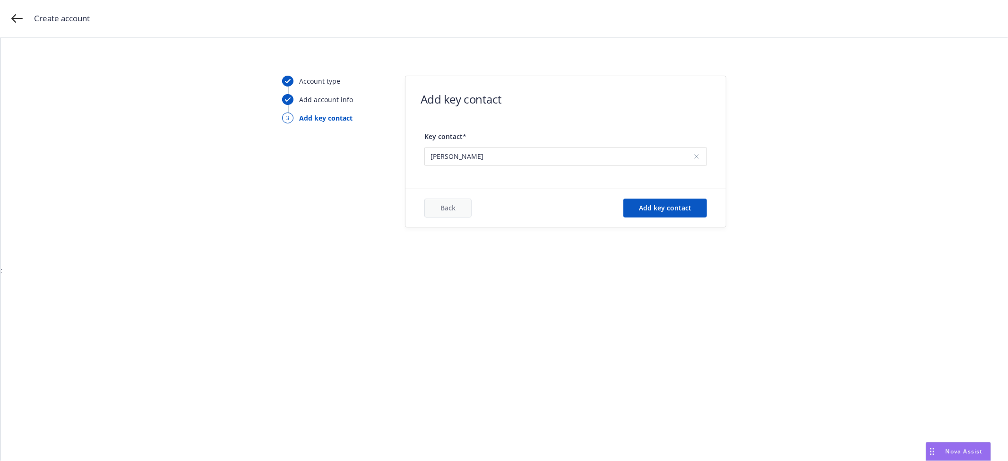
click at [480, 262] on div "Account type Add account info 3 Add key contact Add key contact Key contact* [P…" at bounding box center [504, 249] width 1008 height 423
click at [672, 211] on span "Add key contact" at bounding box center [665, 207] width 52 height 9
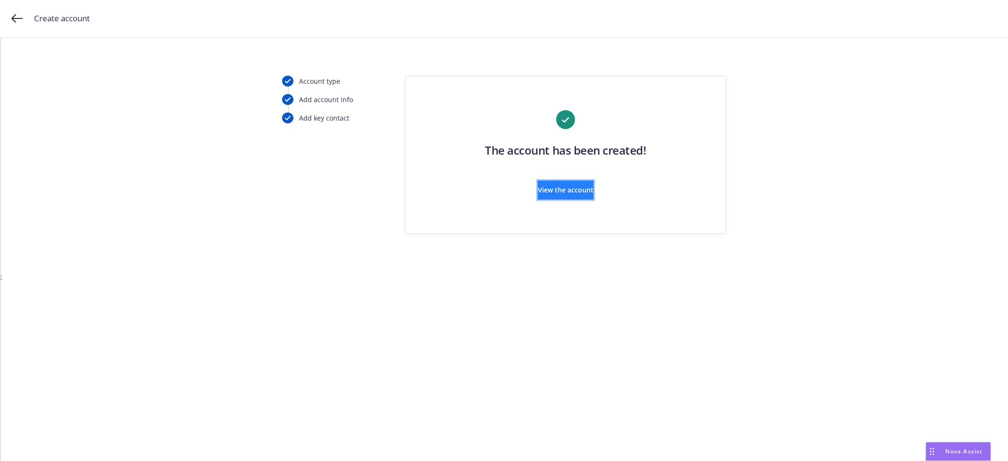
click at [573, 192] on span "View the account" at bounding box center [566, 189] width 56 height 9
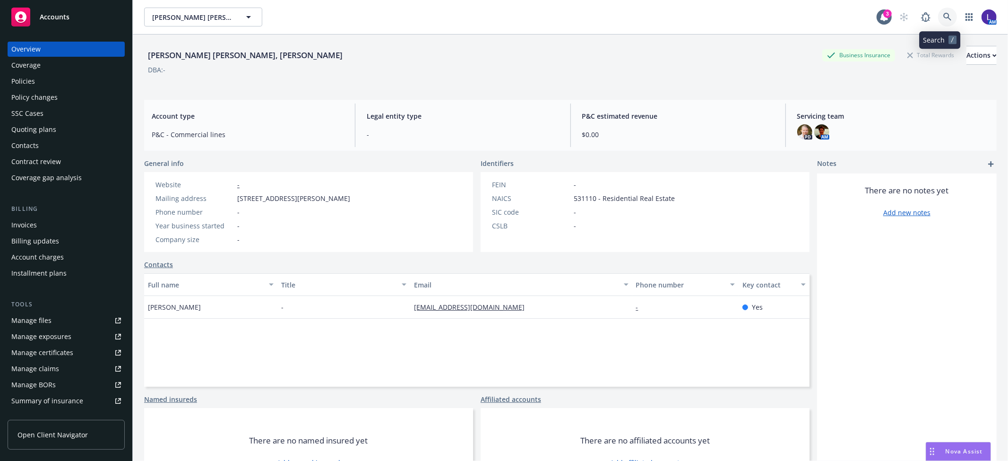
click at [944, 14] on icon at bounding box center [948, 17] width 8 height 8
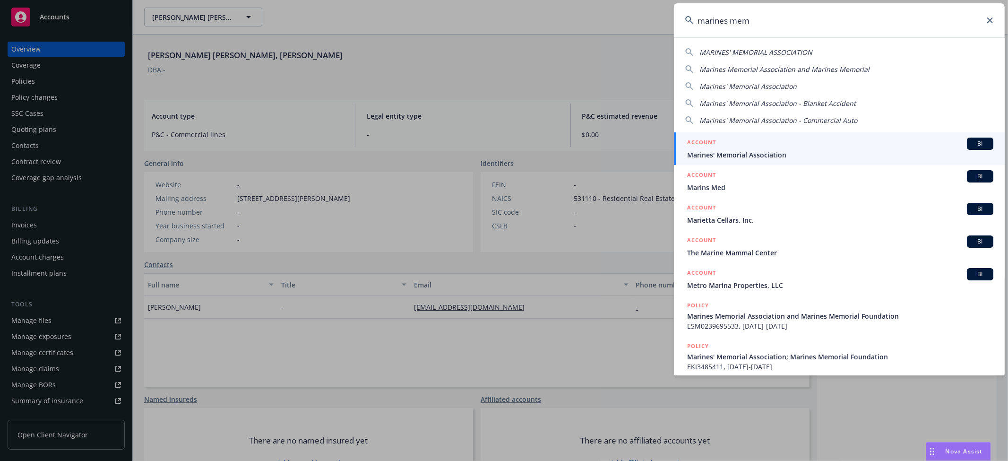
type input "marines mem"
click at [777, 150] on span "Marines' Memorial Association" at bounding box center [840, 155] width 306 height 10
